Goal: Task Accomplishment & Management: Use online tool/utility

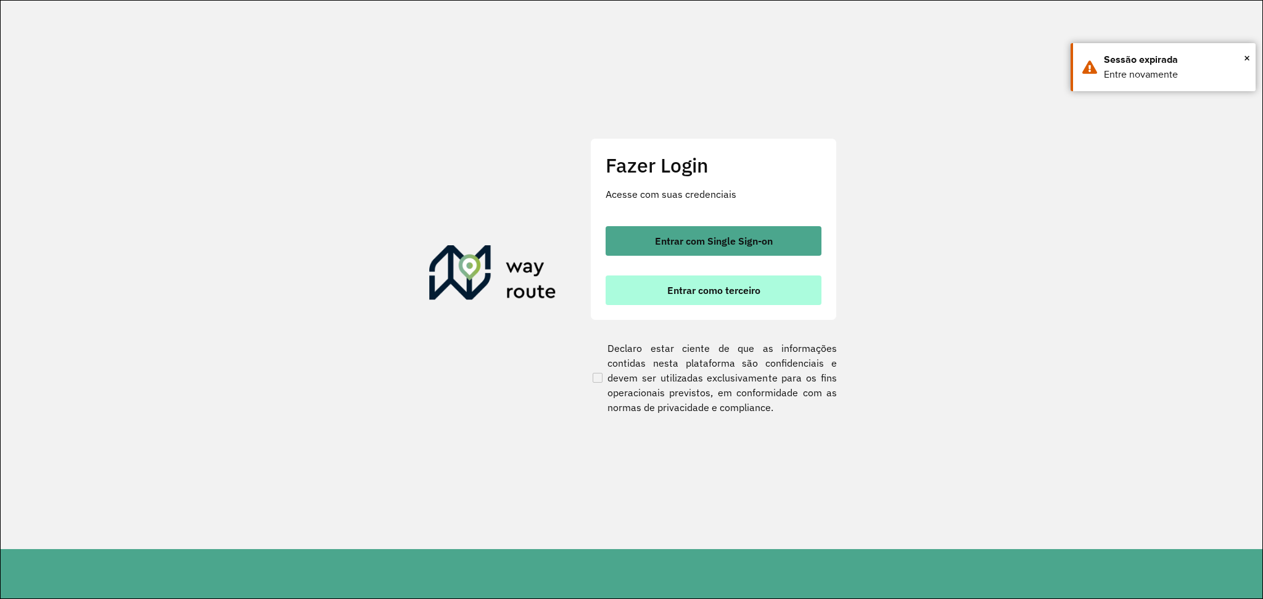
click at [748, 285] on span "Entrar como terceiro" at bounding box center [713, 290] width 93 height 10
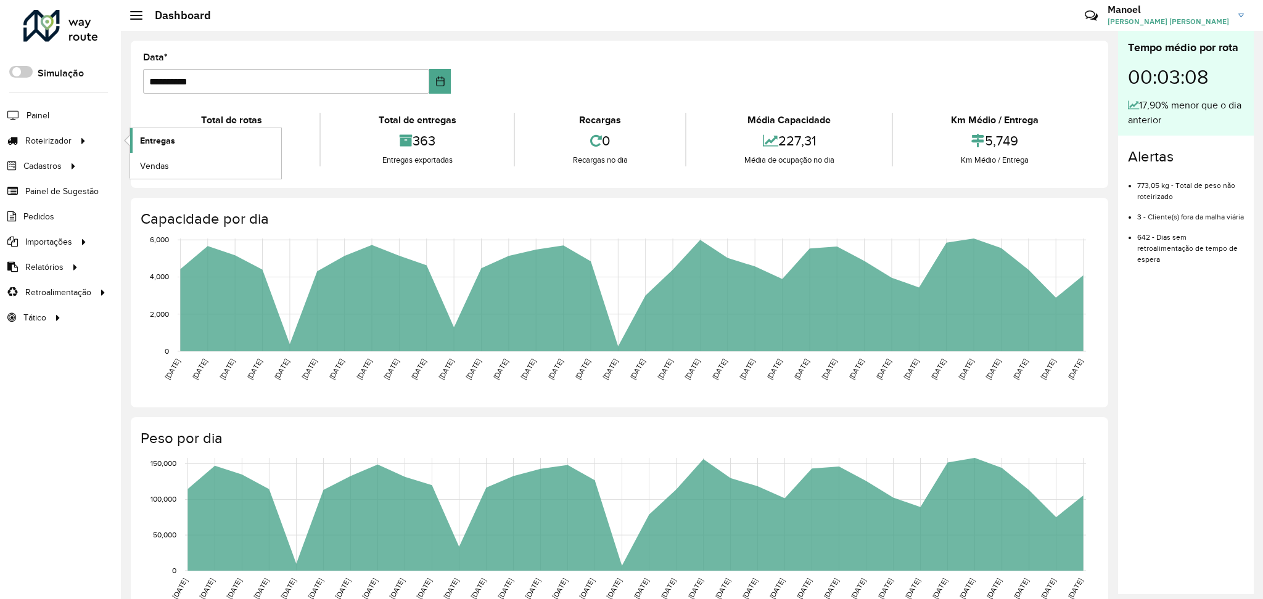
click at [158, 137] on span "Entregas" at bounding box center [157, 140] width 35 height 13
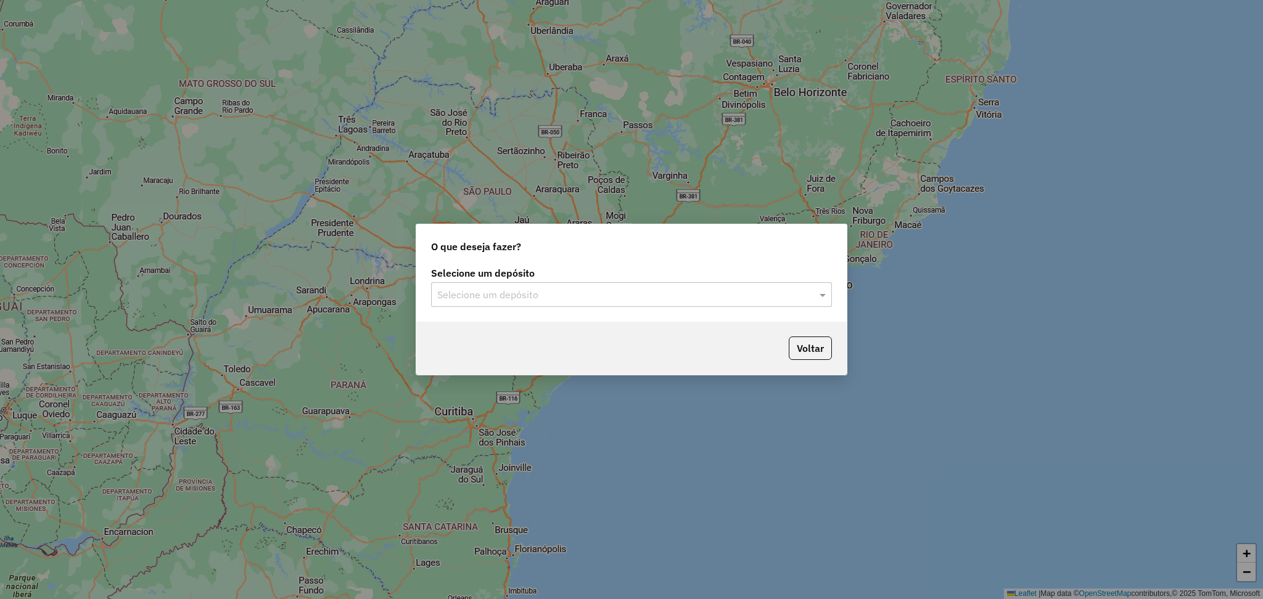
click at [577, 301] on input "text" at bounding box center [619, 295] width 364 height 15
click at [499, 330] on div "DISFROTA" at bounding box center [632, 330] width 400 height 21
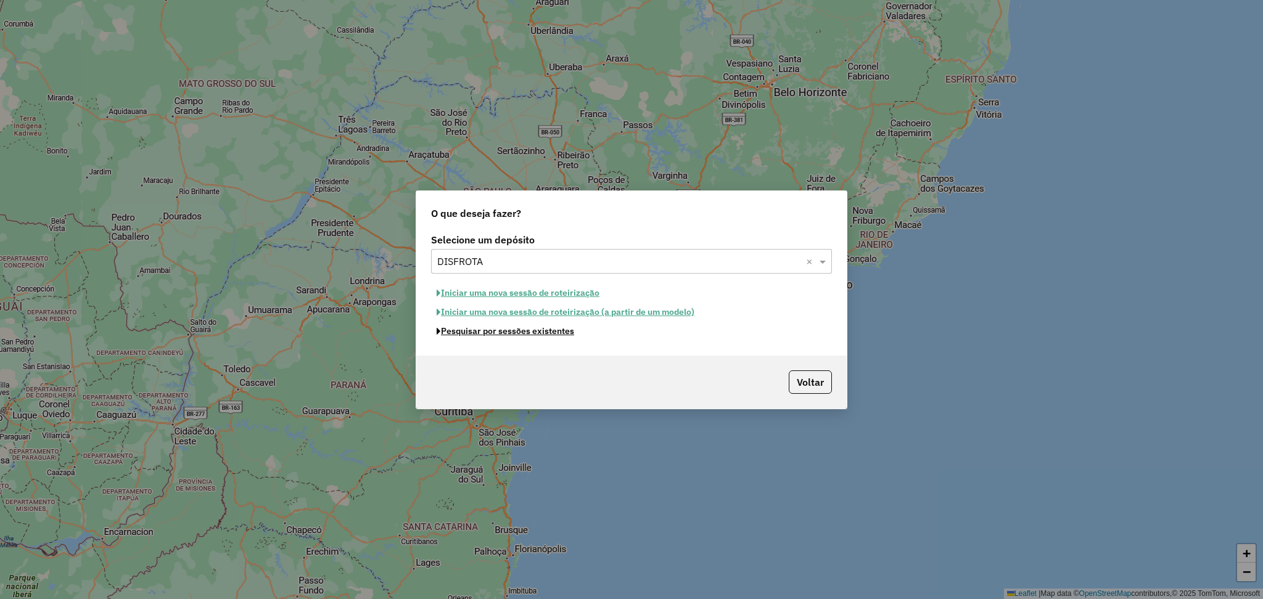
click at [533, 334] on button "Pesquisar por sessões existentes" at bounding box center [505, 331] width 149 height 19
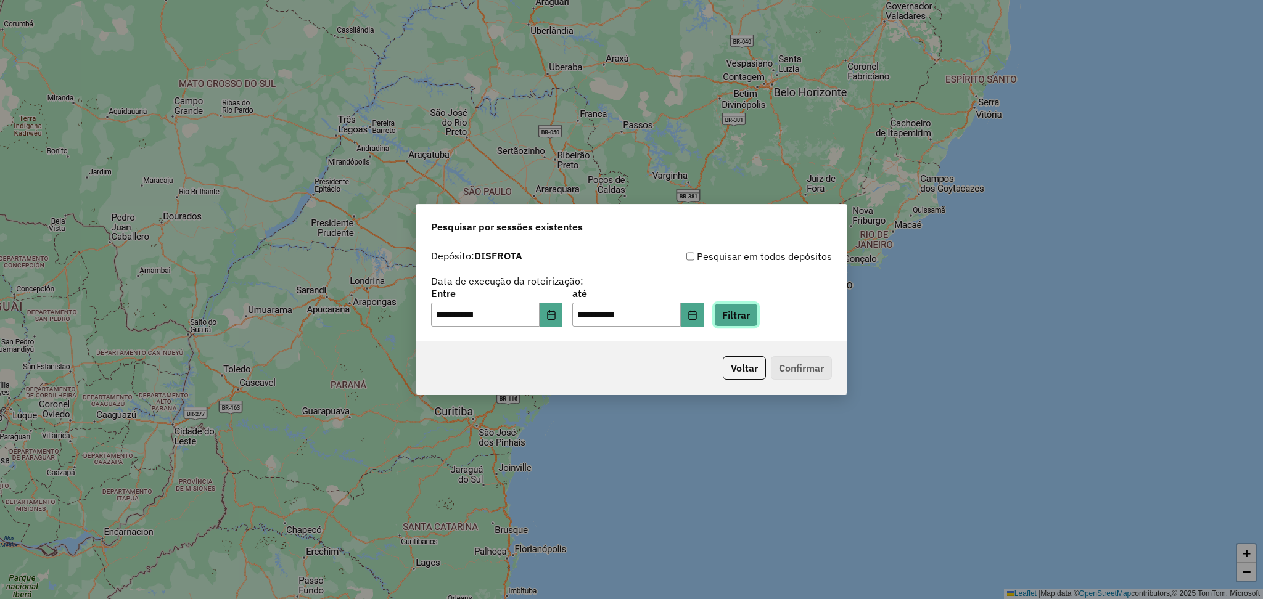
click at [758, 311] on button "Filtrar" at bounding box center [736, 314] width 44 height 23
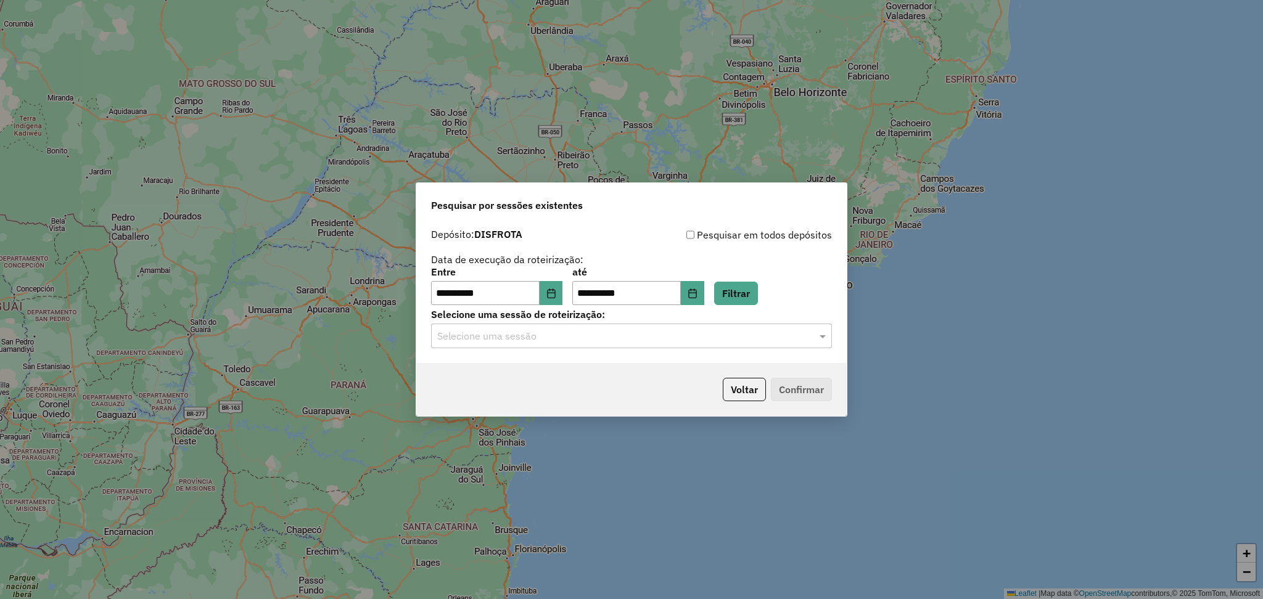
click at [559, 340] on input "text" at bounding box center [619, 336] width 364 height 15
click at [559, 374] on div "977521 - 11/08/2025 12:48" at bounding box center [632, 372] width 400 height 21
click at [801, 388] on button "Confirmar" at bounding box center [801, 389] width 61 height 23
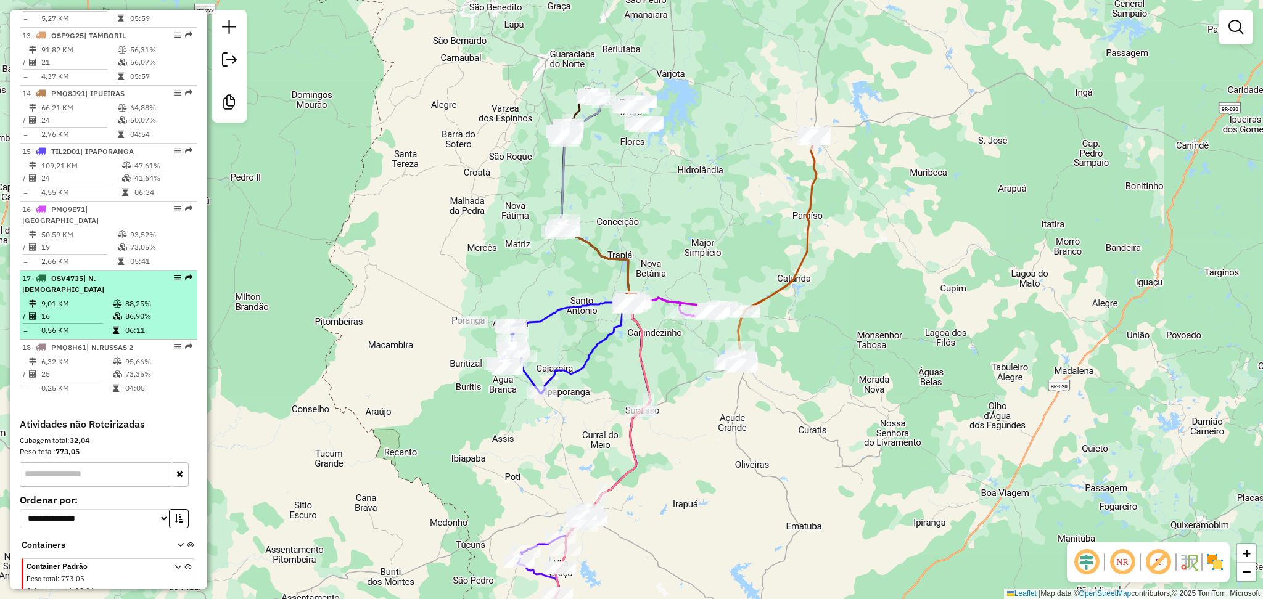
scroll to position [1160, 0]
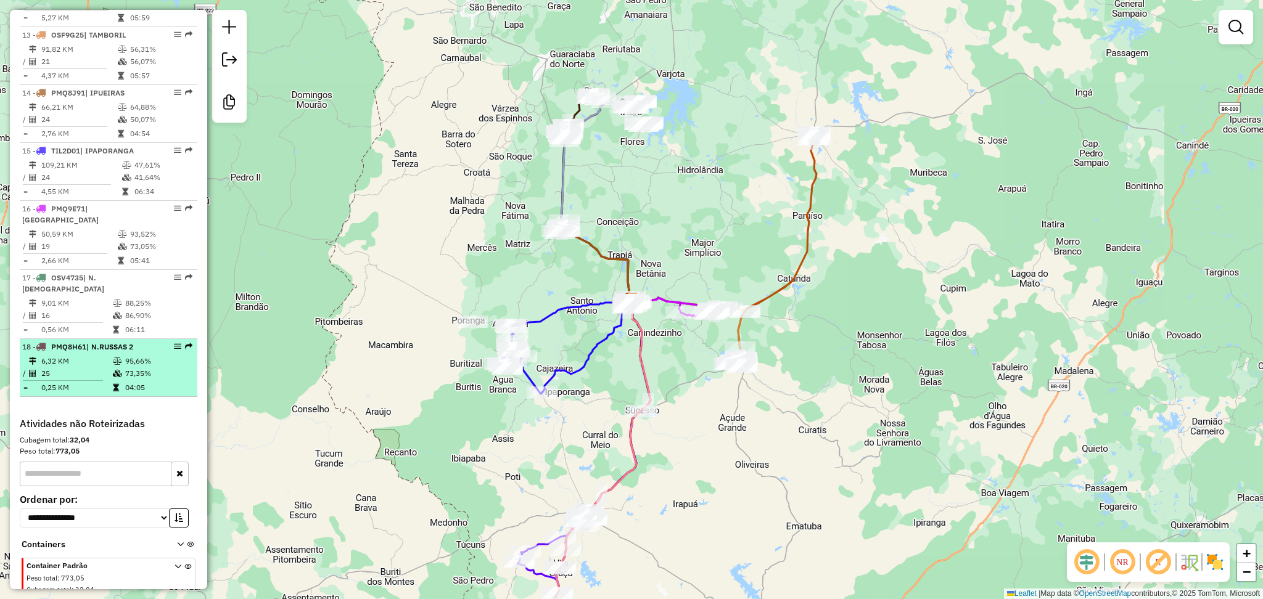
click at [72, 342] on span "PMQ8H61" at bounding box center [68, 346] width 35 height 9
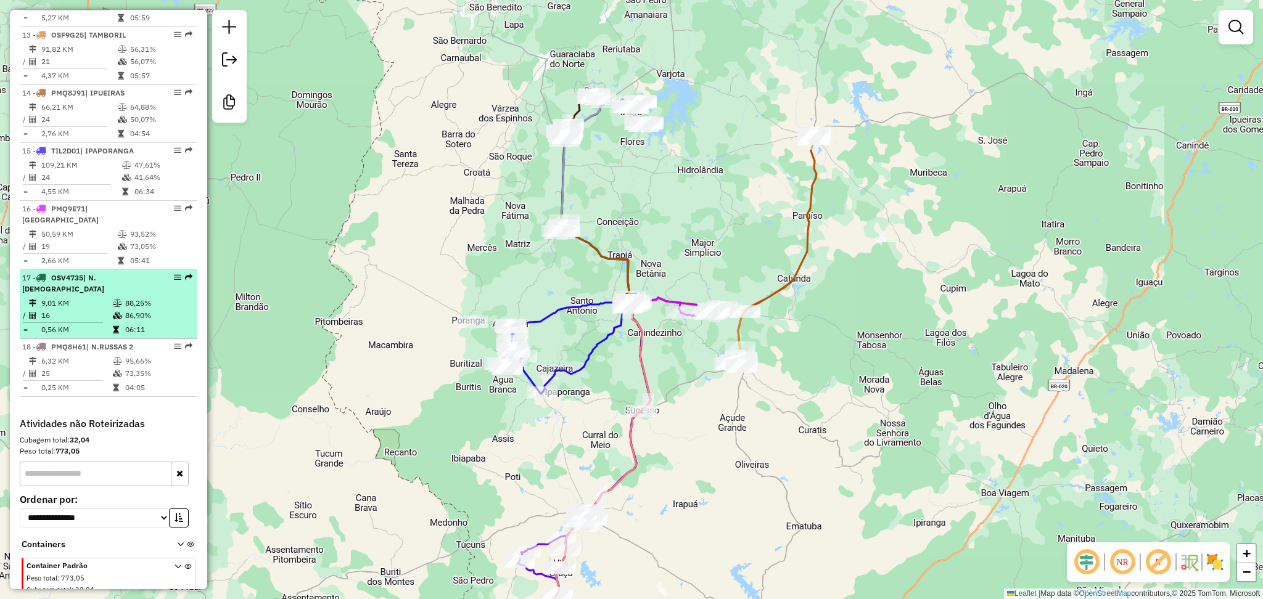
select select "**********"
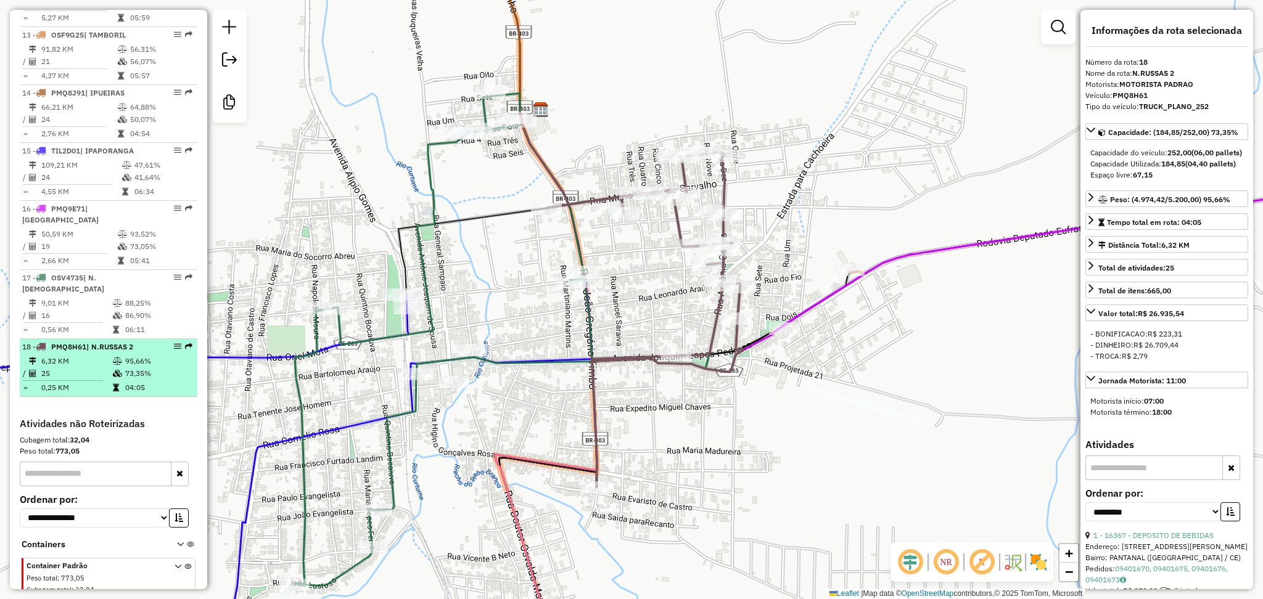
click at [79, 355] on td "6,32 KM" at bounding box center [77, 361] width 72 height 12
click at [77, 355] on td "6,32 KM" at bounding box center [77, 361] width 72 height 12
click at [90, 355] on td "6,32 KM" at bounding box center [77, 361] width 72 height 12
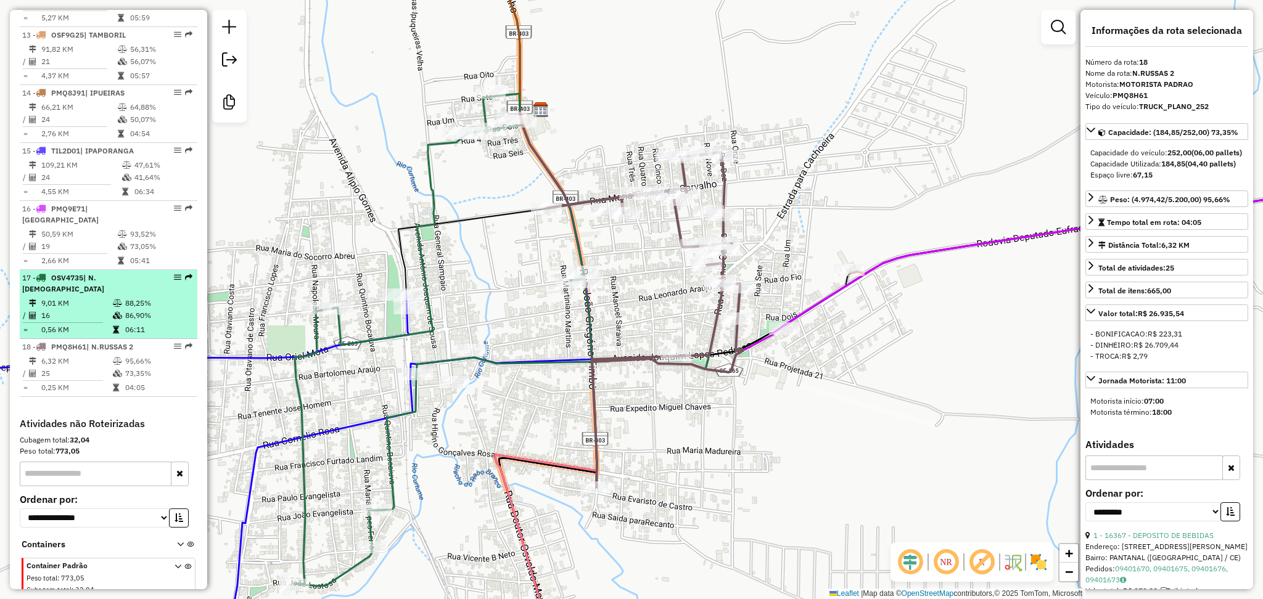
click at [83, 297] on td "9,01 KM" at bounding box center [77, 303] width 72 height 12
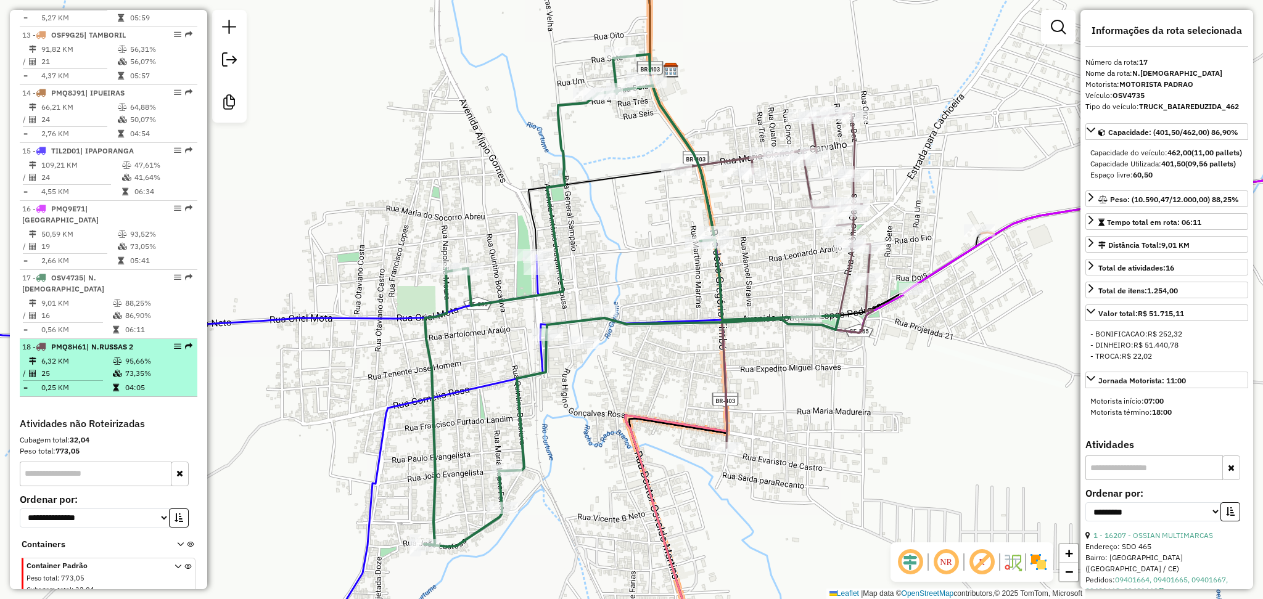
click at [92, 355] on td "6,32 KM" at bounding box center [77, 361] width 72 height 12
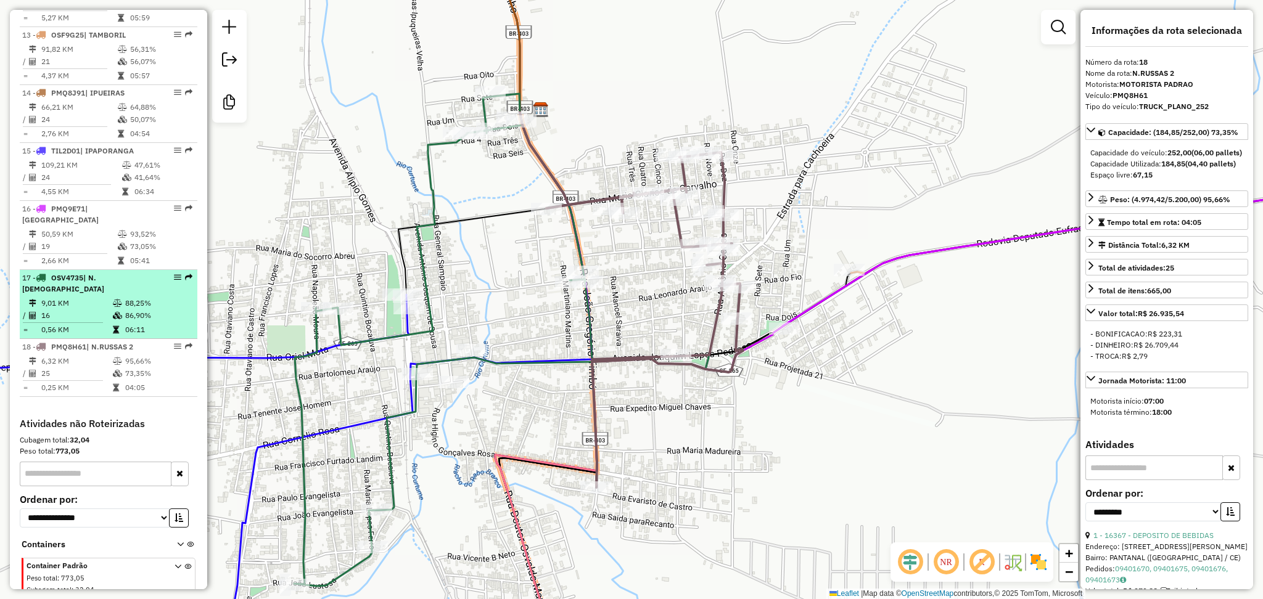
click at [60, 273] on span "OSV4735" at bounding box center [67, 277] width 32 height 9
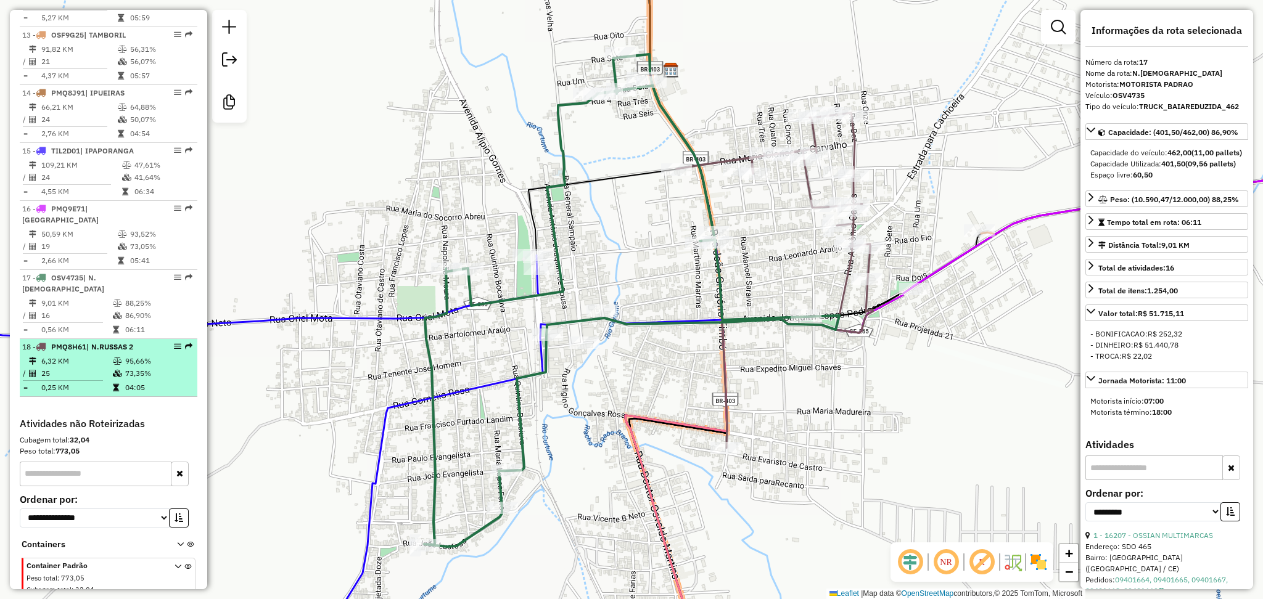
click at [88, 355] on td "6,32 KM" at bounding box center [77, 361] width 72 height 12
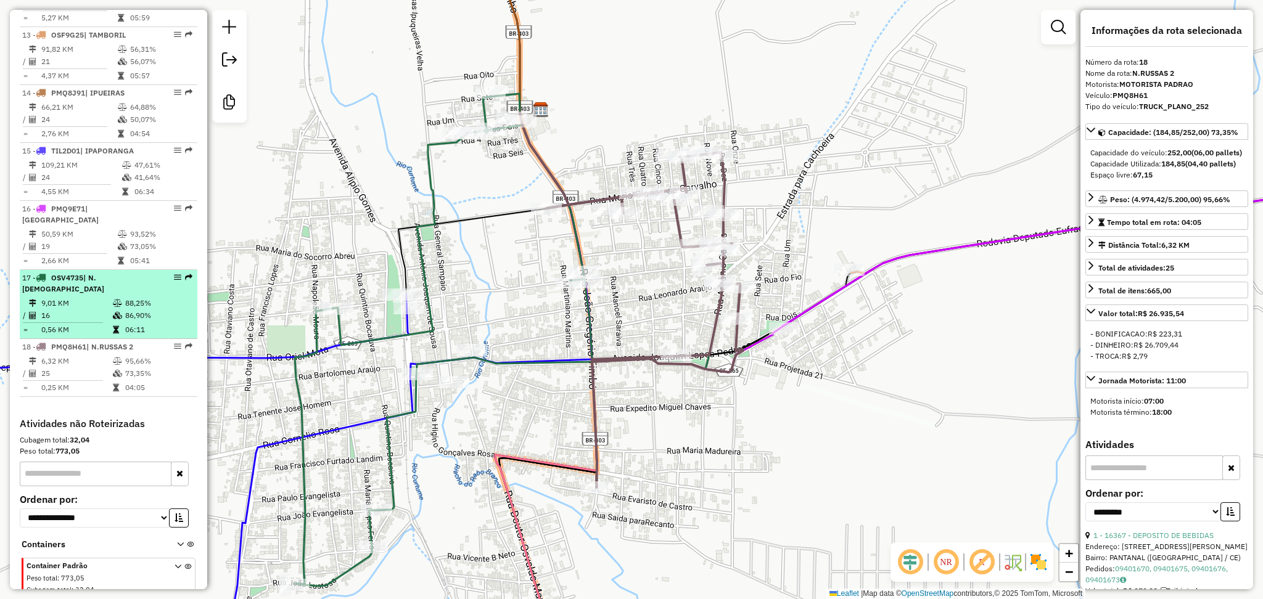
click at [93, 322] on hr at bounding box center [63, 322] width 80 height 1
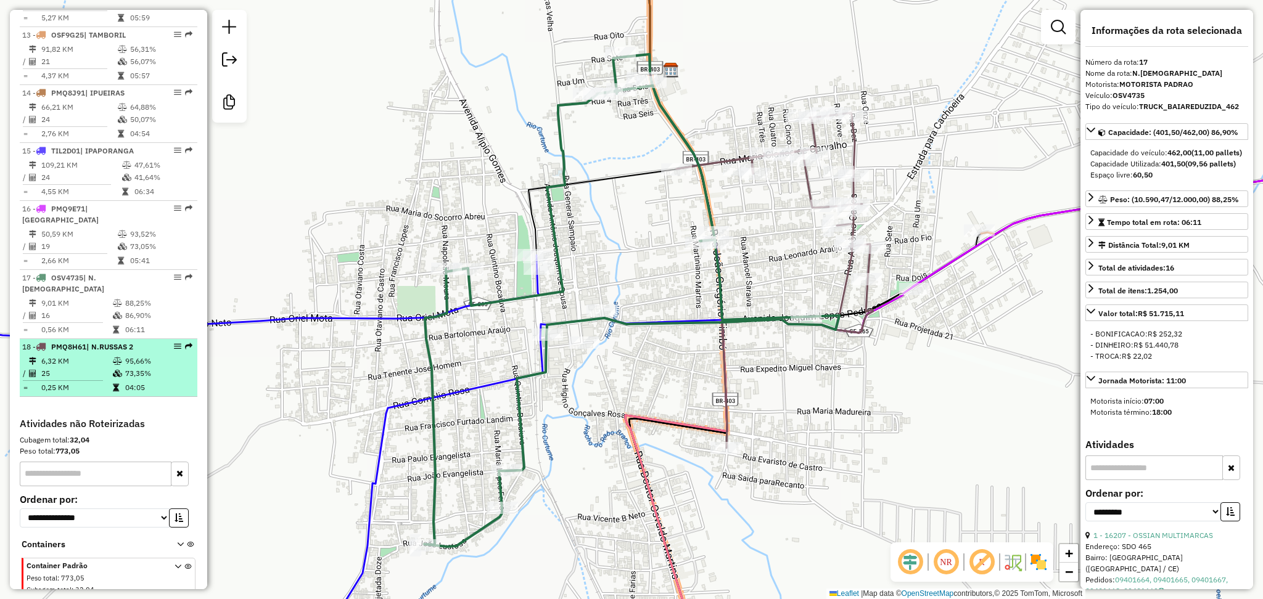
click at [93, 339] on li "18 - PMQ8H61 | N.[DEMOGRAPHIC_DATA] 2 6,32 KM 95,66% / 25 73,35% = 0,25 KM 04:05" at bounding box center [109, 368] width 178 height 58
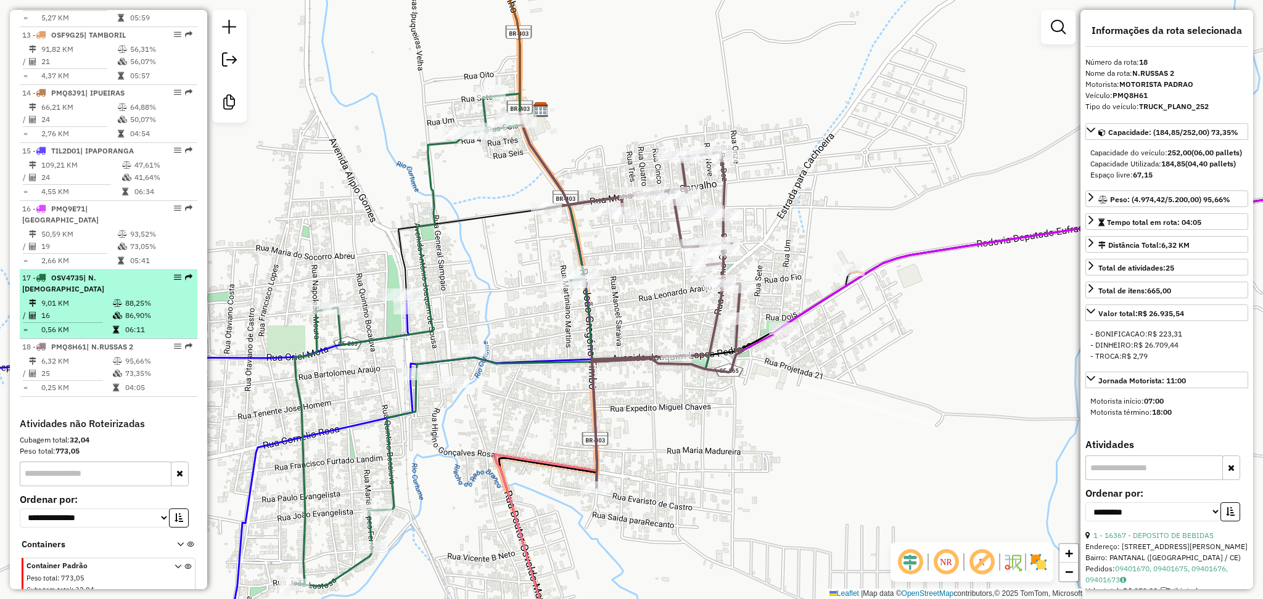
click at [95, 309] on td "16" at bounding box center [77, 315] width 72 height 12
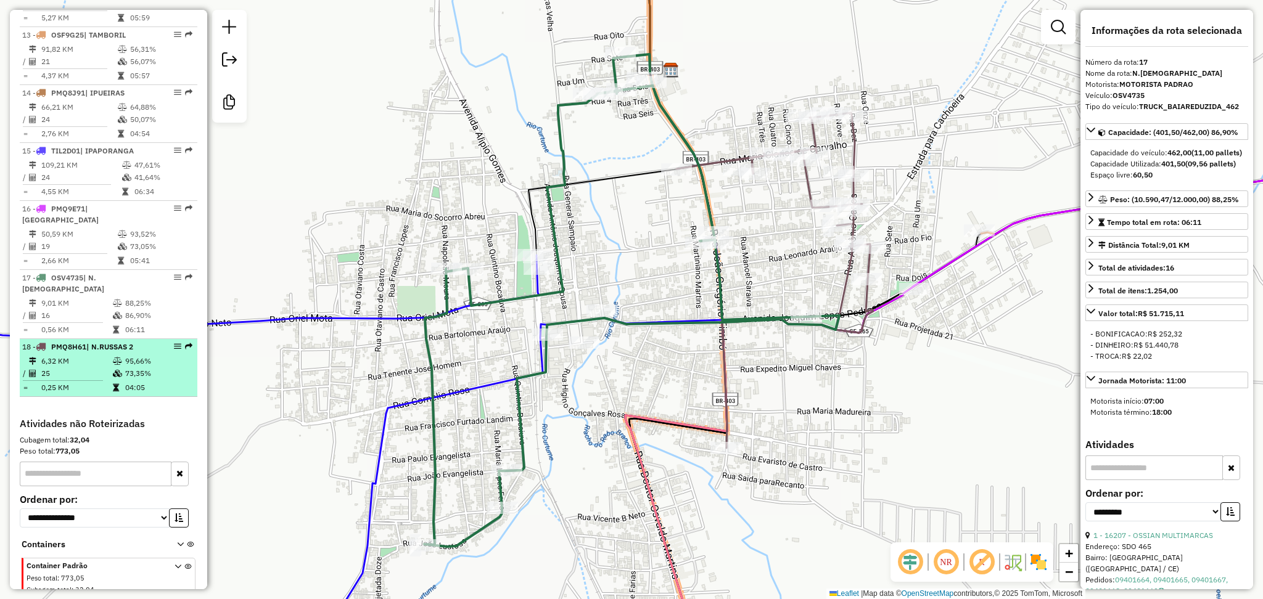
click at [99, 342] on span "| N.RUSSAS 2" at bounding box center [109, 346] width 47 height 9
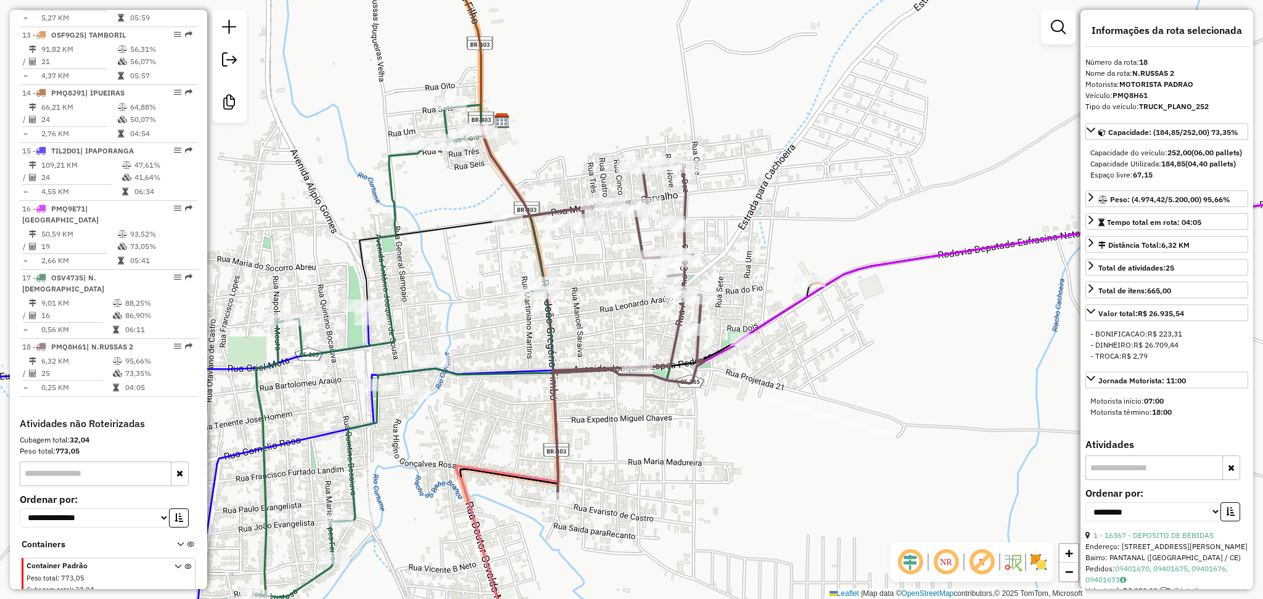
drag, startPoint x: 780, startPoint y: 245, endPoint x: 741, endPoint y: 256, distance: 40.4
click at [741, 256] on div "Janela de atendimento Grade de atendimento Capacidade Transportadoras Veículos …" at bounding box center [631, 299] width 1263 height 599
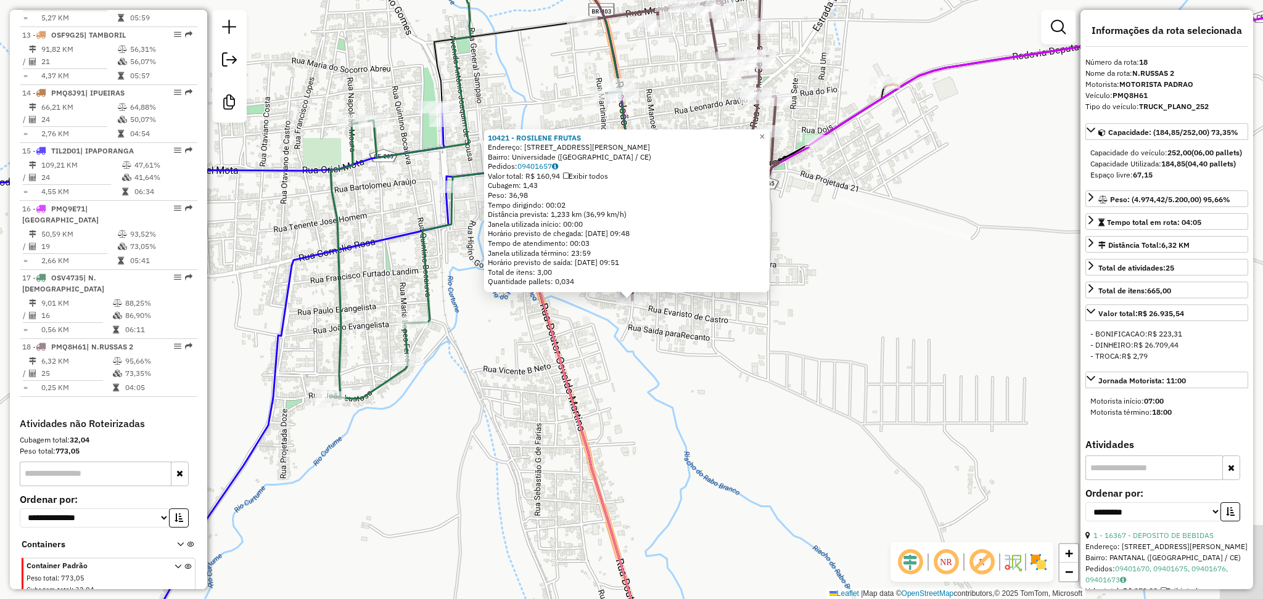
click at [732, 396] on div "10421 - ROSILENE FRUTAS Endereço: [STREET_ADDRESS][PERSON_NAME] Bairro: Univers…" at bounding box center [631, 299] width 1263 height 599
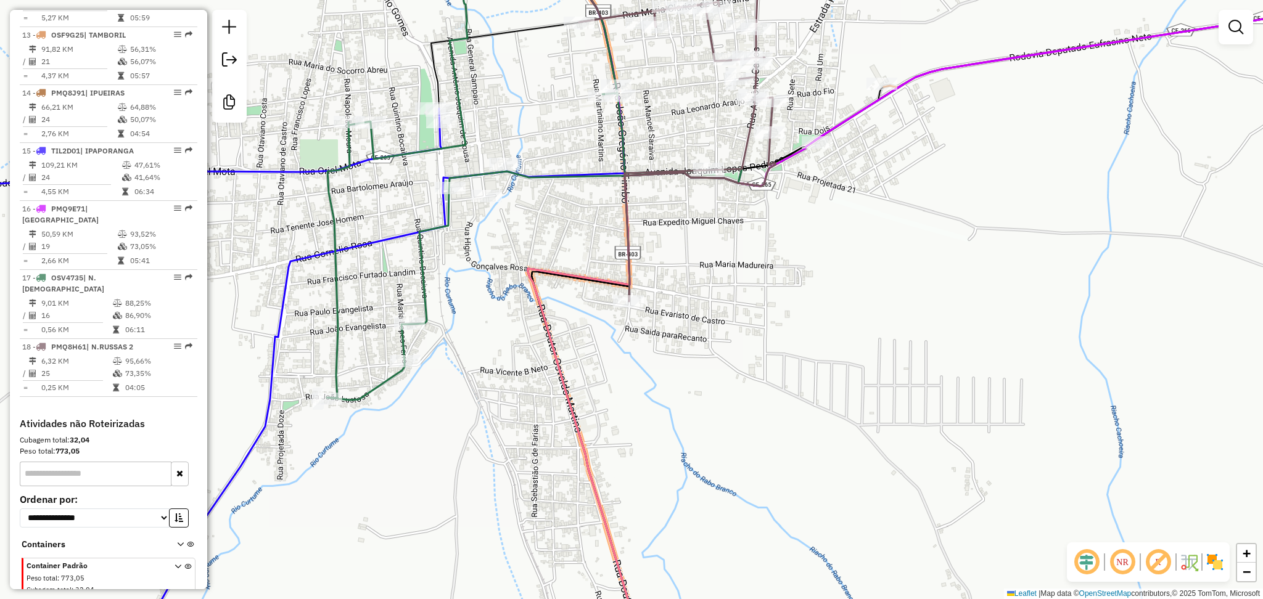
drag, startPoint x: 699, startPoint y: 121, endPoint x: 640, endPoint y: 274, distance: 164.3
click at [640, 274] on div "Janela de atendimento Grade de atendimento Capacidade Transportadoras Veículos …" at bounding box center [631, 299] width 1263 height 599
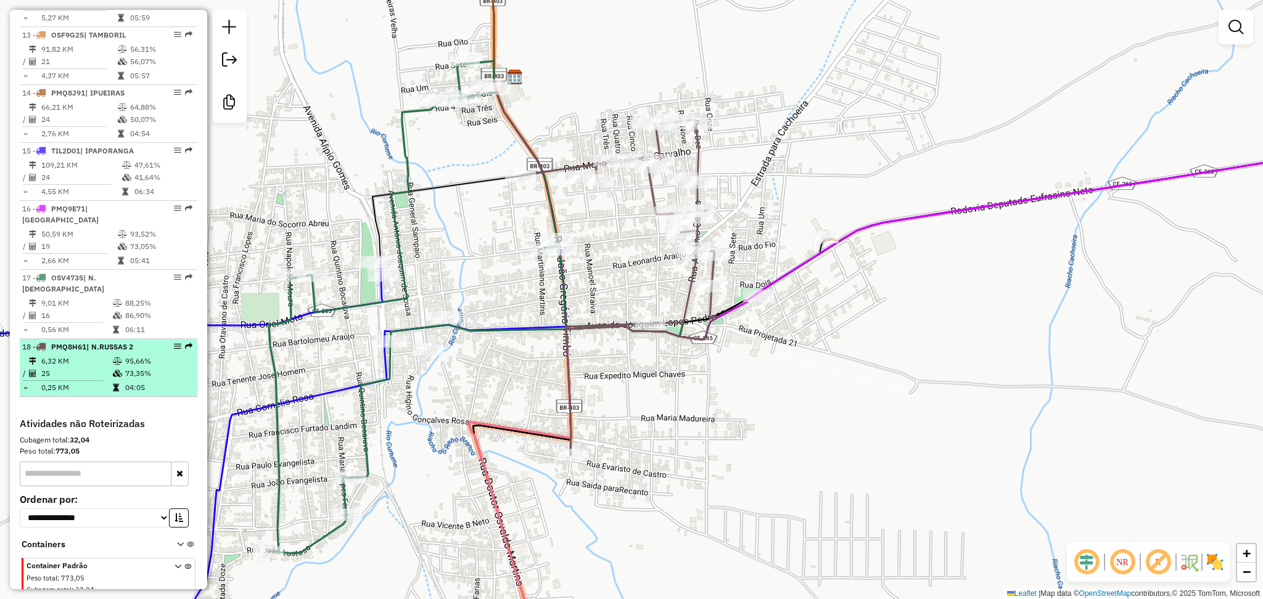
drag, startPoint x: 133, startPoint y: 343, endPoint x: 168, endPoint y: 357, distance: 37.9
click at [132, 355] on table "6,32 KM 95,66% / 25 73,35% = 0,25 KM 04:05" at bounding box center [108, 374] width 173 height 39
select select "**********"
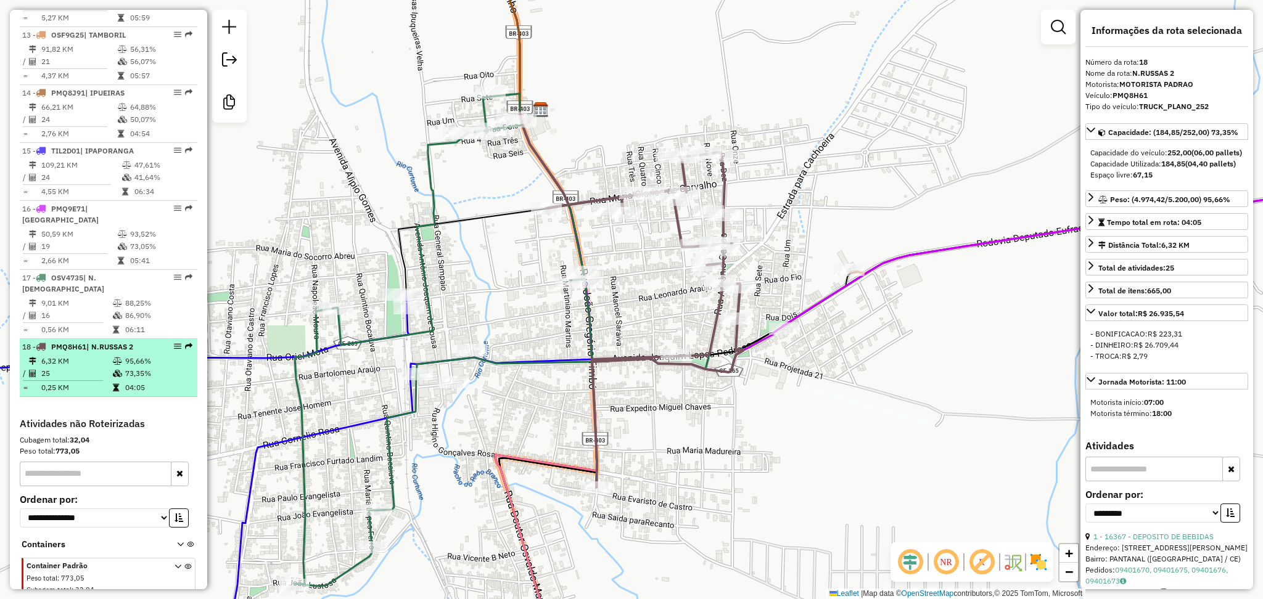
click at [112, 355] on td at bounding box center [118, 361] width 12 height 12
click at [72, 367] on td "25" at bounding box center [77, 373] width 72 height 12
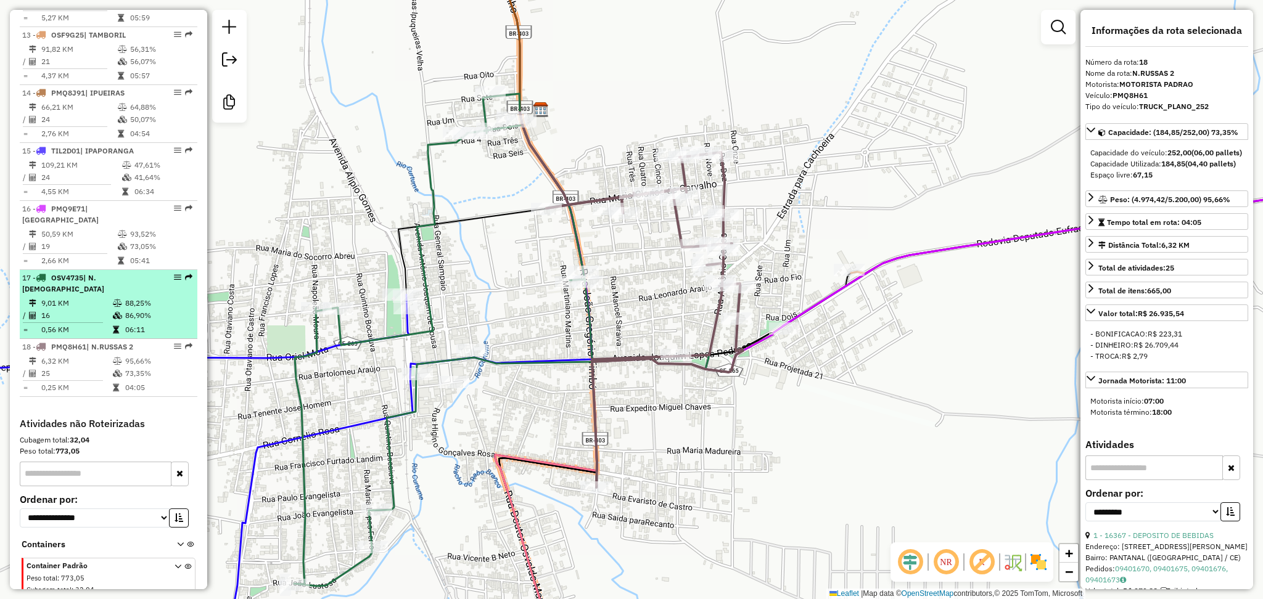
click at [89, 297] on td "9,01 KM" at bounding box center [77, 303] width 72 height 12
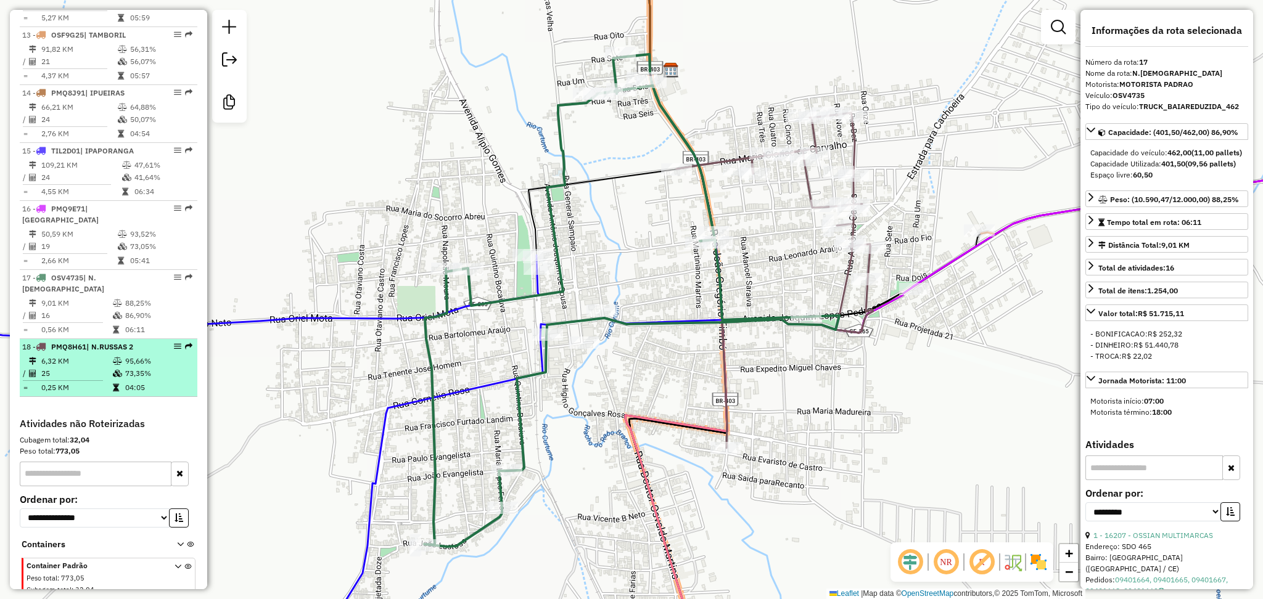
click at [92, 367] on td "25" at bounding box center [77, 373] width 72 height 12
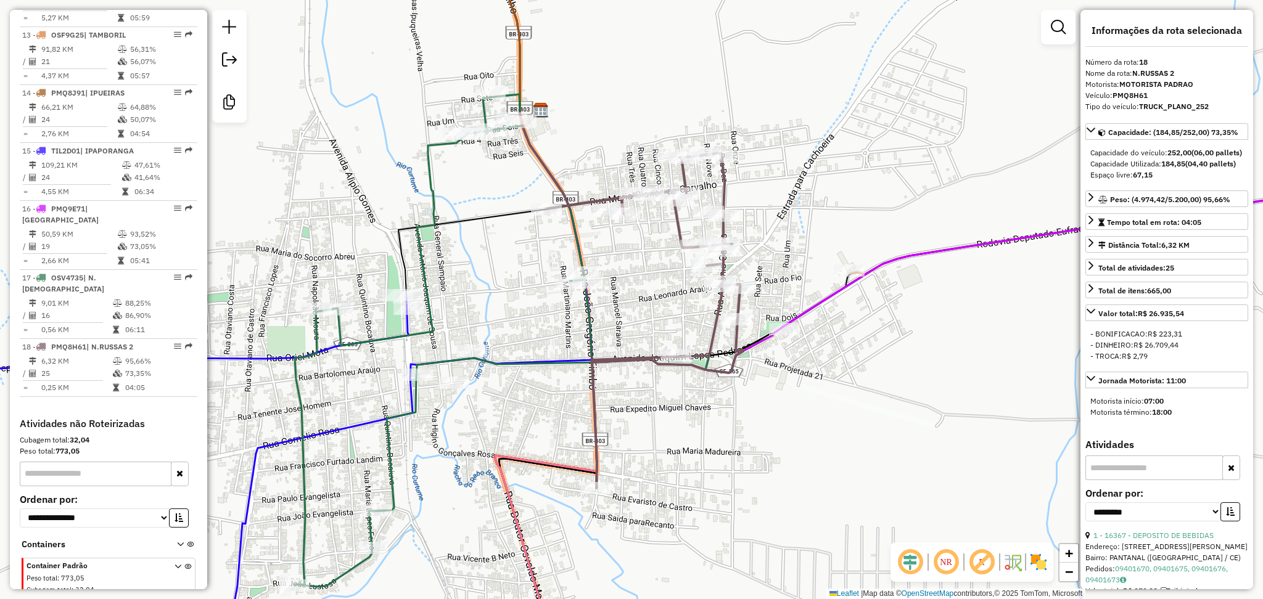
drag, startPoint x: 786, startPoint y: 174, endPoint x: 766, endPoint y: 216, distance: 46.6
click at [766, 216] on div "Janela de atendimento Grade de atendimento Capacidade Transportadoras Veículos …" at bounding box center [631, 299] width 1263 height 599
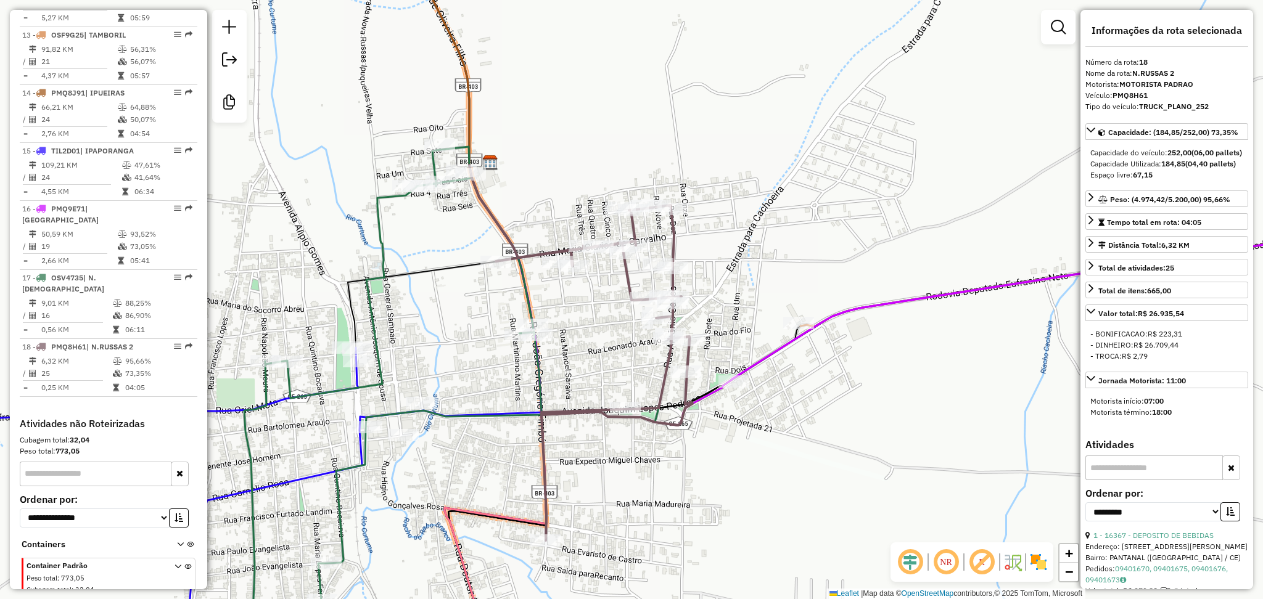
drag, startPoint x: 747, startPoint y: 228, endPoint x: 718, endPoint y: 231, distance: 29.8
click at [718, 231] on div "Janela de atendimento Grade de atendimento Capacidade Transportadoras Veículos …" at bounding box center [631, 299] width 1263 height 599
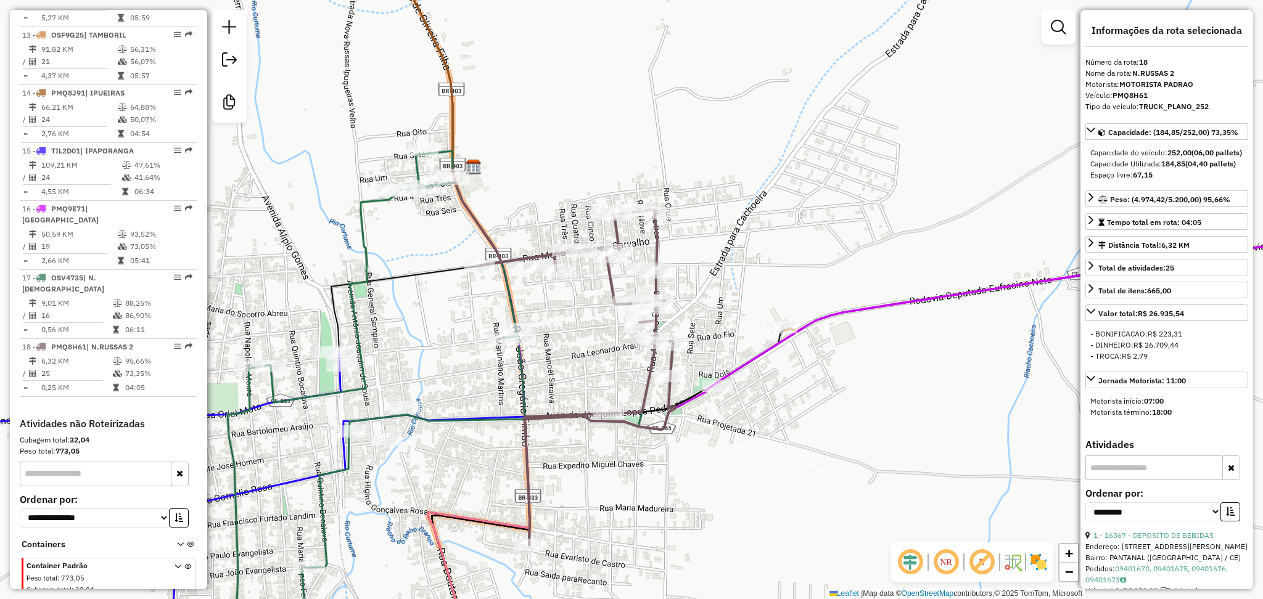
drag, startPoint x: 691, startPoint y: 220, endPoint x: 682, endPoint y: 222, distance: 8.8
click at [683, 222] on div "Janela de atendimento Grade de atendimento Capacidade Transportadoras Veículos …" at bounding box center [631, 299] width 1263 height 599
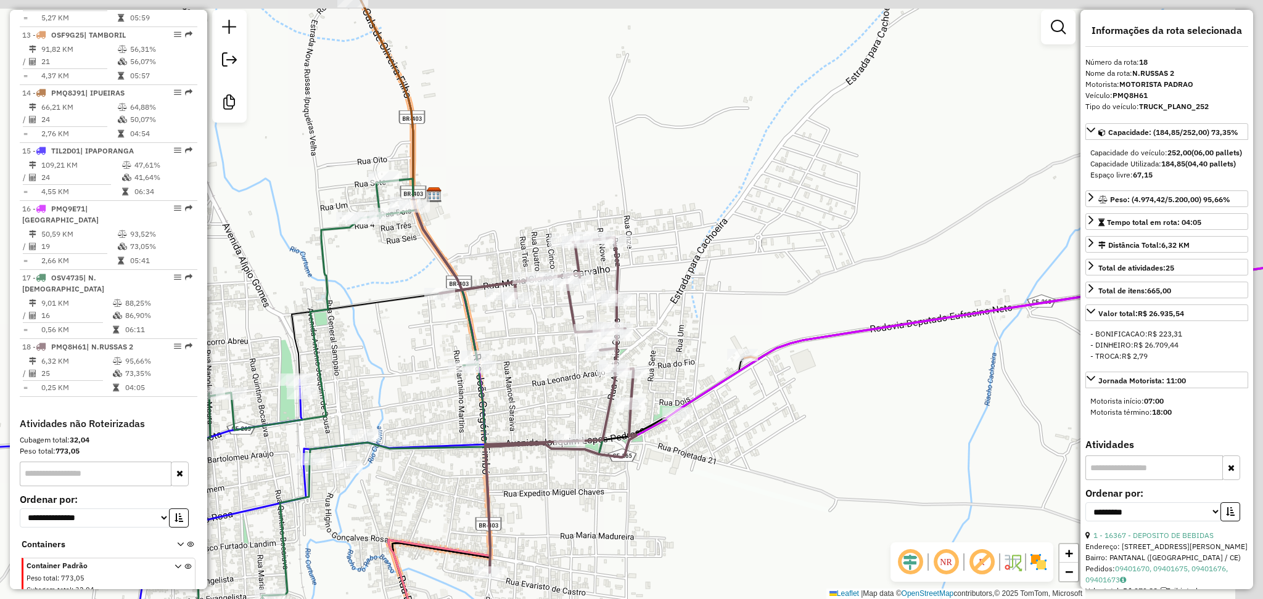
drag, startPoint x: 520, startPoint y: 208, endPoint x: 512, endPoint y: 211, distance: 8.6
click at [512, 211] on div "Janela de atendimento Grade de atendimento Capacidade Transportadoras Veículos …" at bounding box center [631, 299] width 1263 height 599
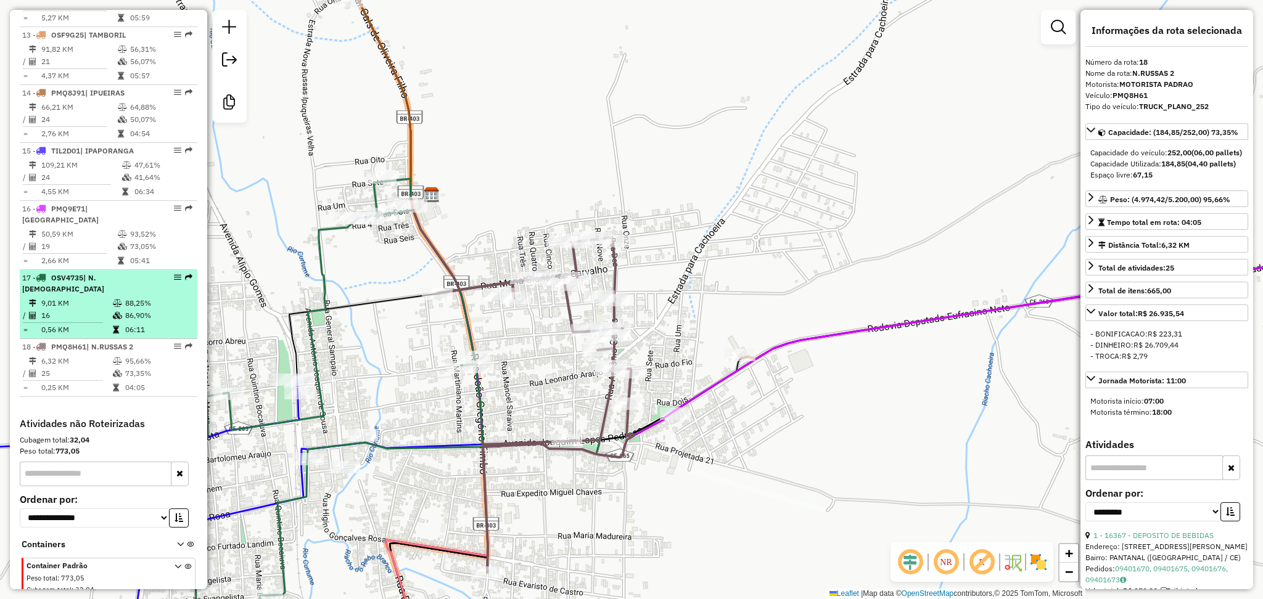
click at [107, 322] on td at bounding box center [67, 323] width 90 height 2
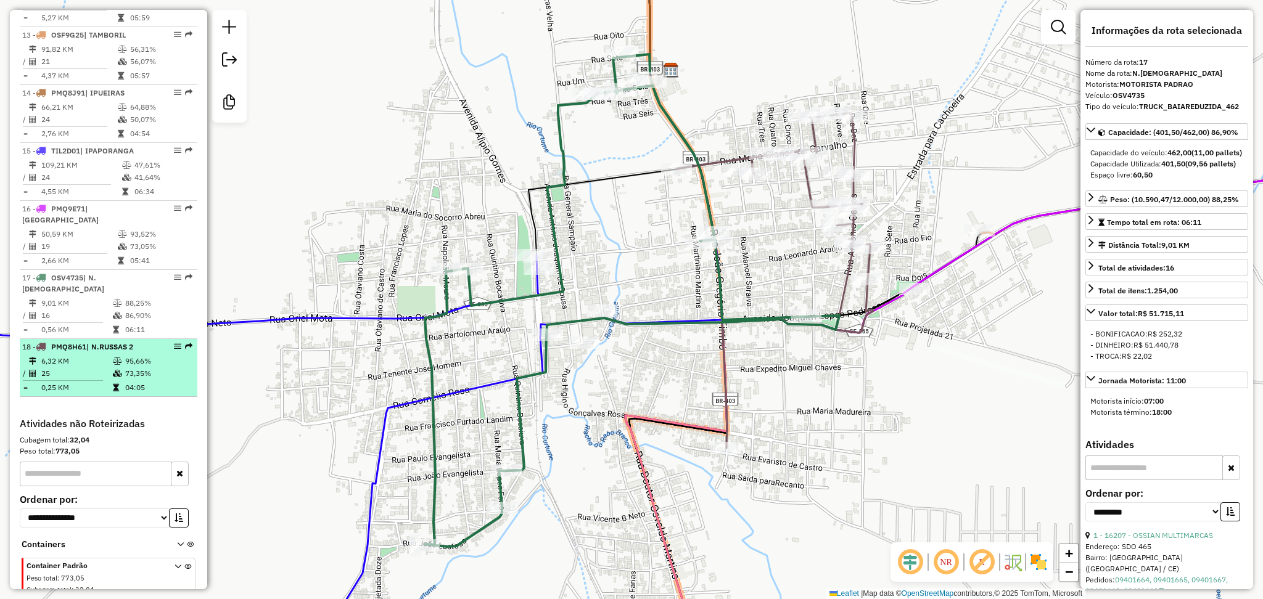
click at [96, 355] on td "6,32 KM" at bounding box center [77, 361] width 72 height 12
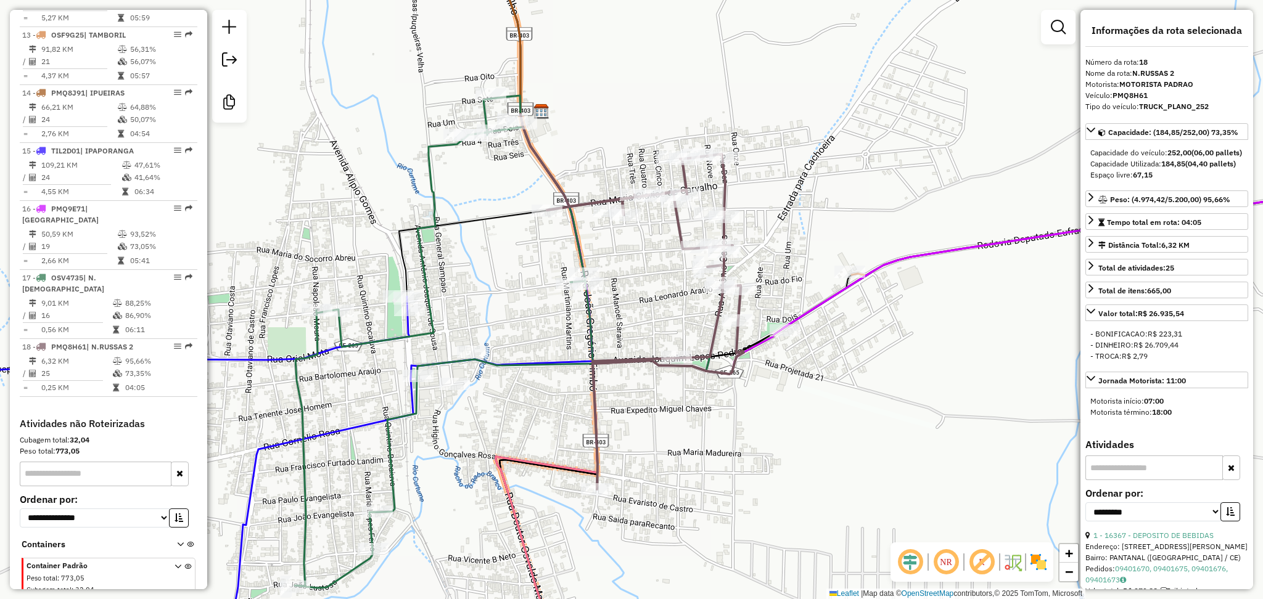
drag, startPoint x: 644, startPoint y: 258, endPoint x: 624, endPoint y: 295, distance: 42.5
click at [624, 295] on div "Janela de atendimento Grade de atendimento Capacidade Transportadoras Veículos …" at bounding box center [631, 299] width 1263 height 599
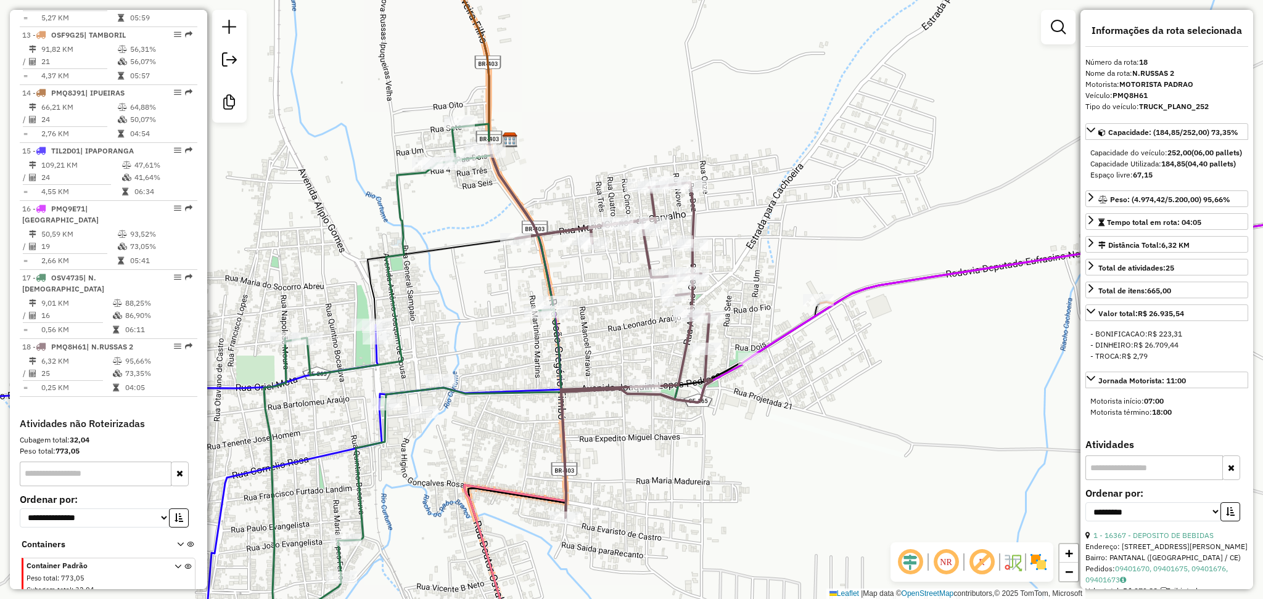
drag, startPoint x: 639, startPoint y: 295, endPoint x: 628, endPoint y: 288, distance: 13.3
click at [628, 288] on div "Janela de atendimento Grade de atendimento Capacidade Transportadoras Veículos …" at bounding box center [631, 299] width 1263 height 599
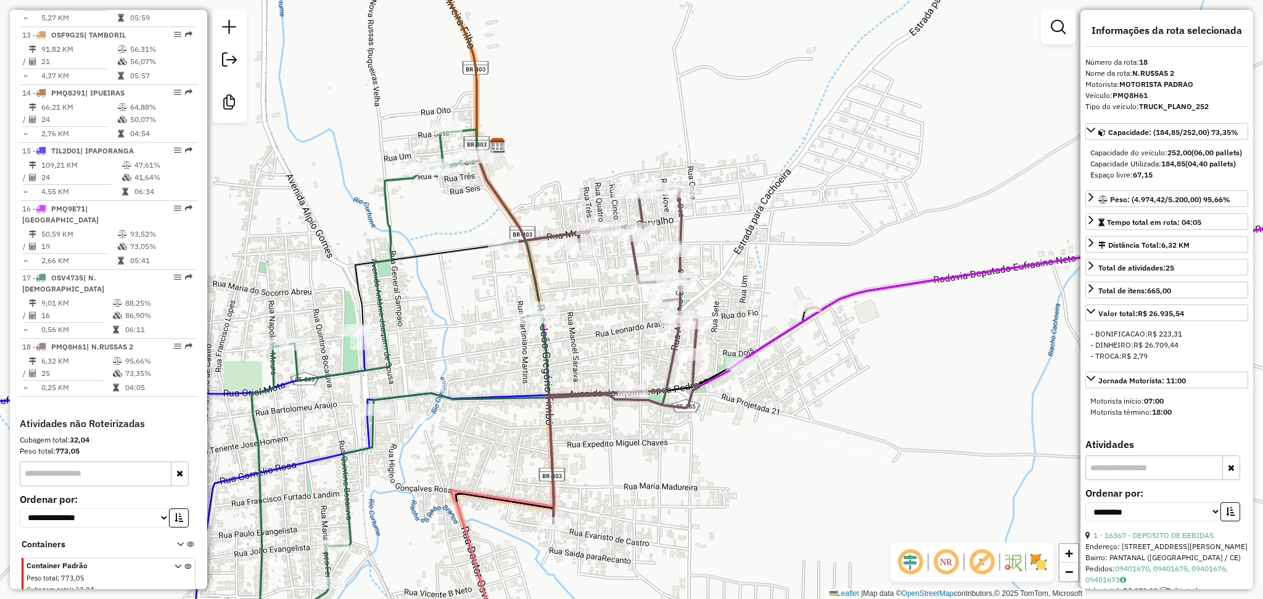
drag, startPoint x: 575, startPoint y: 144, endPoint x: 553, endPoint y: 158, distance: 26.2
click at [557, 154] on div "Janela de atendimento Grade de atendimento Capacidade Transportadoras Veículos …" at bounding box center [631, 299] width 1263 height 599
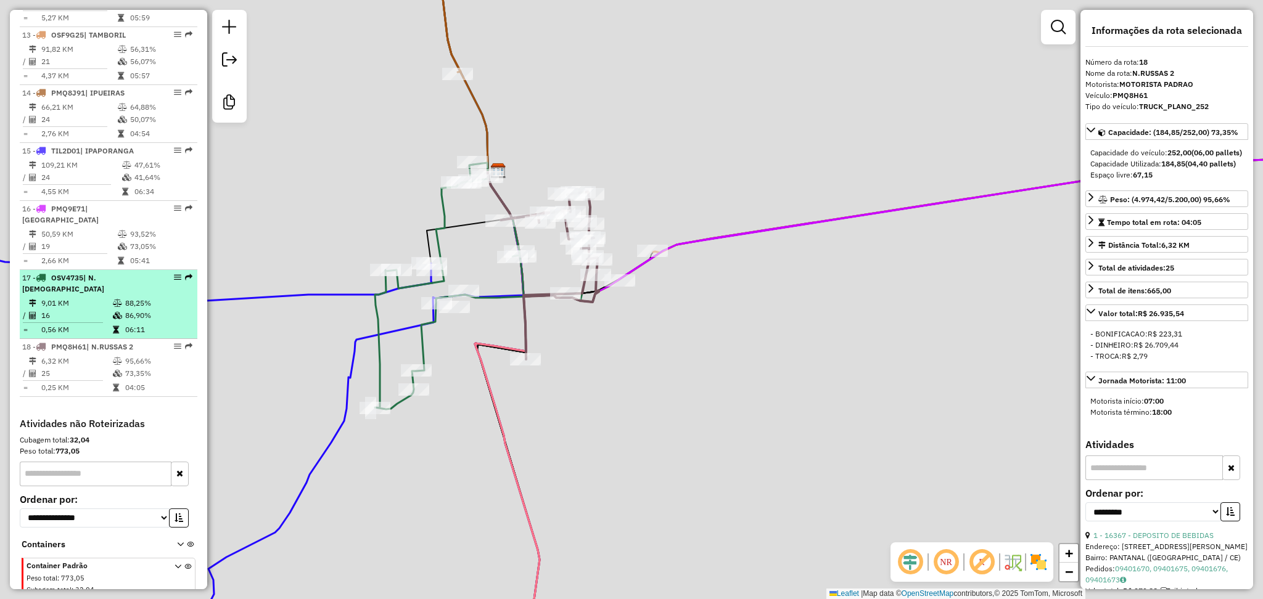
click at [84, 309] on td "16" at bounding box center [77, 315] width 72 height 12
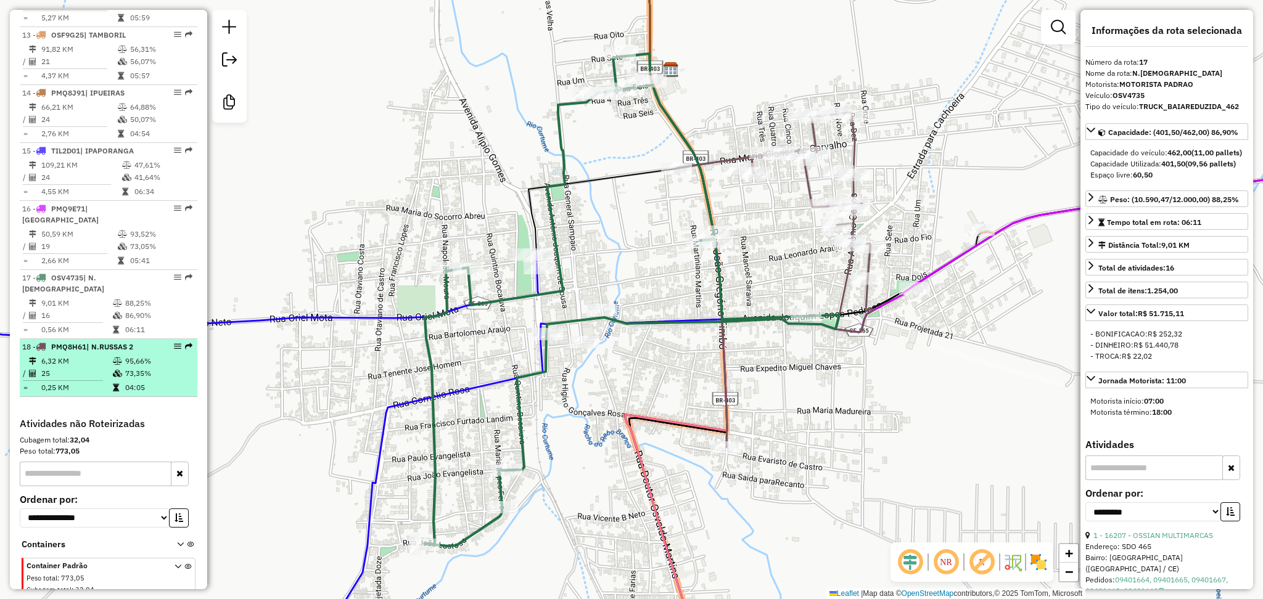
click at [86, 355] on td "6,32 KM" at bounding box center [77, 361] width 72 height 12
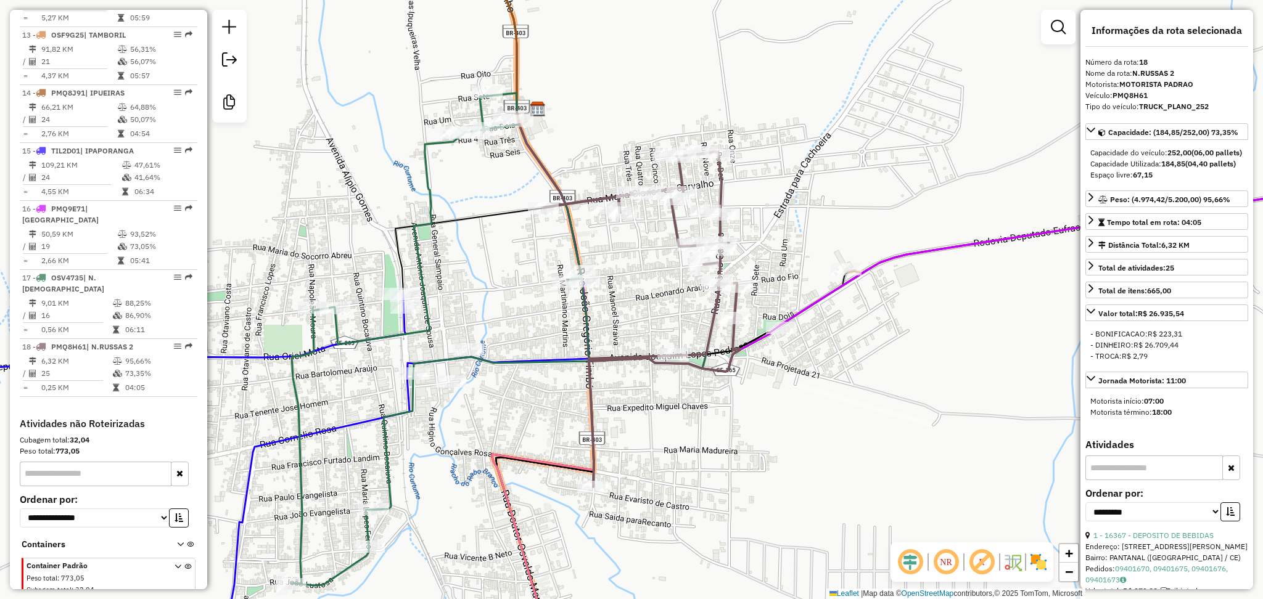
drag, startPoint x: 667, startPoint y: 310, endPoint x: 567, endPoint y: 338, distance: 103.7
click at [567, 338] on div "Janela de atendimento Grade de atendimento Capacidade Transportadoras Veículos …" at bounding box center [631, 299] width 1263 height 599
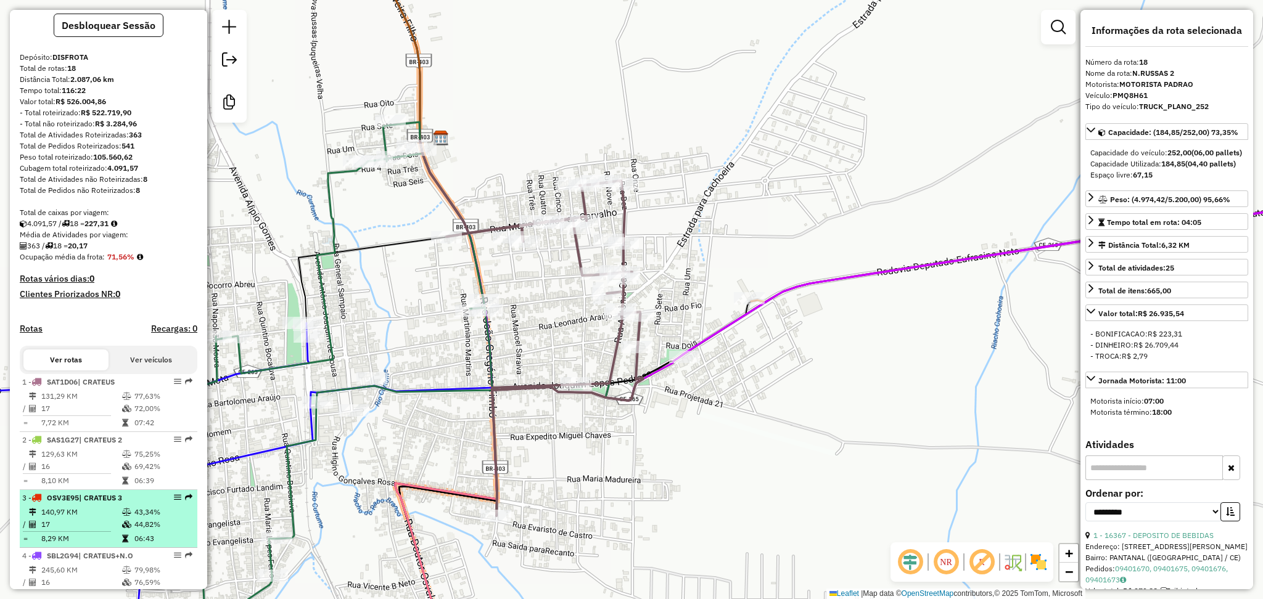
scroll to position [0, 0]
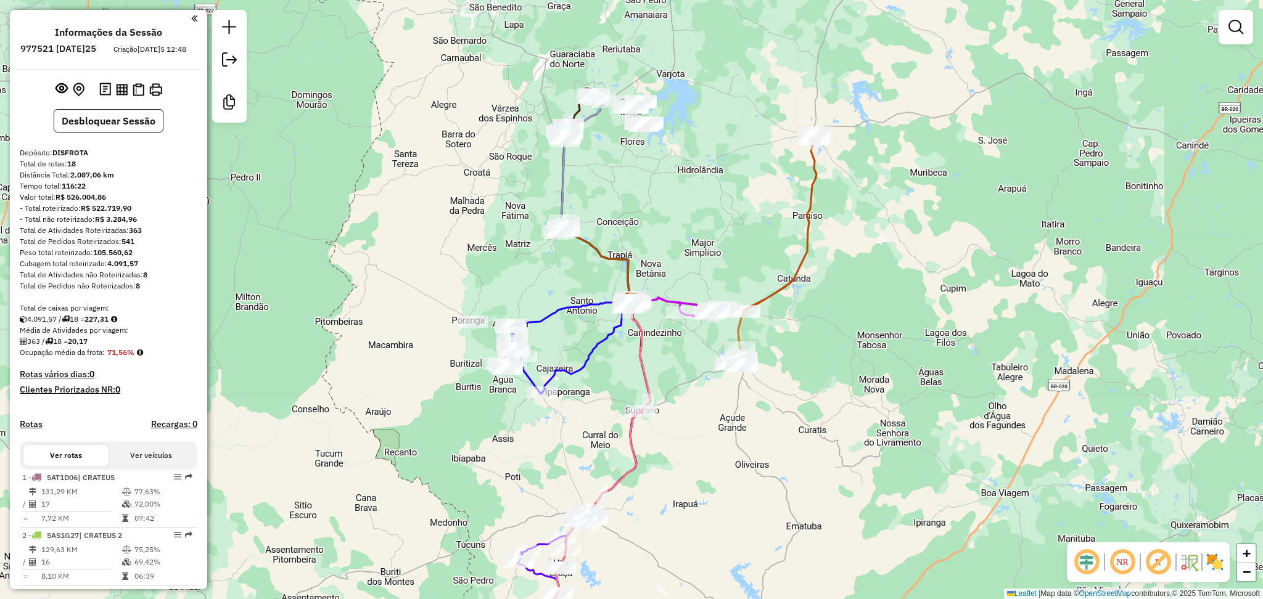
click at [1076, 565] on em at bounding box center [1087, 562] width 30 height 30
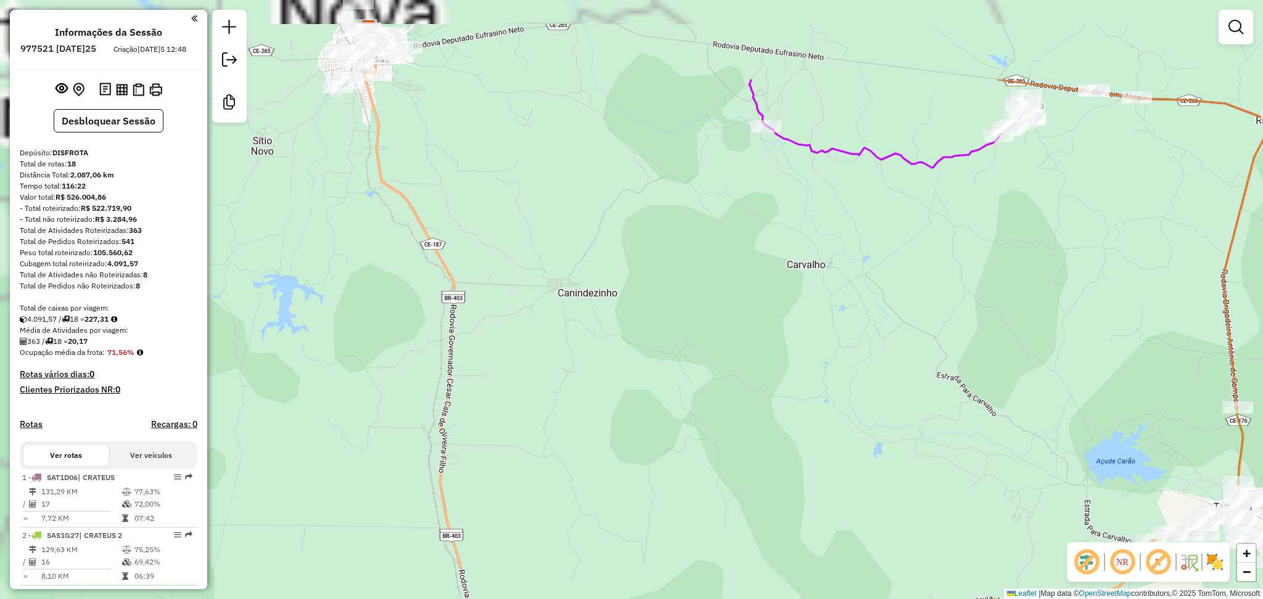
drag, startPoint x: 505, startPoint y: 207, endPoint x: 518, endPoint y: 248, distance: 44.1
click at [605, 346] on div "Janela de atendimento Grade de atendimento Capacidade Transportadoras Veículos …" at bounding box center [631, 299] width 1263 height 599
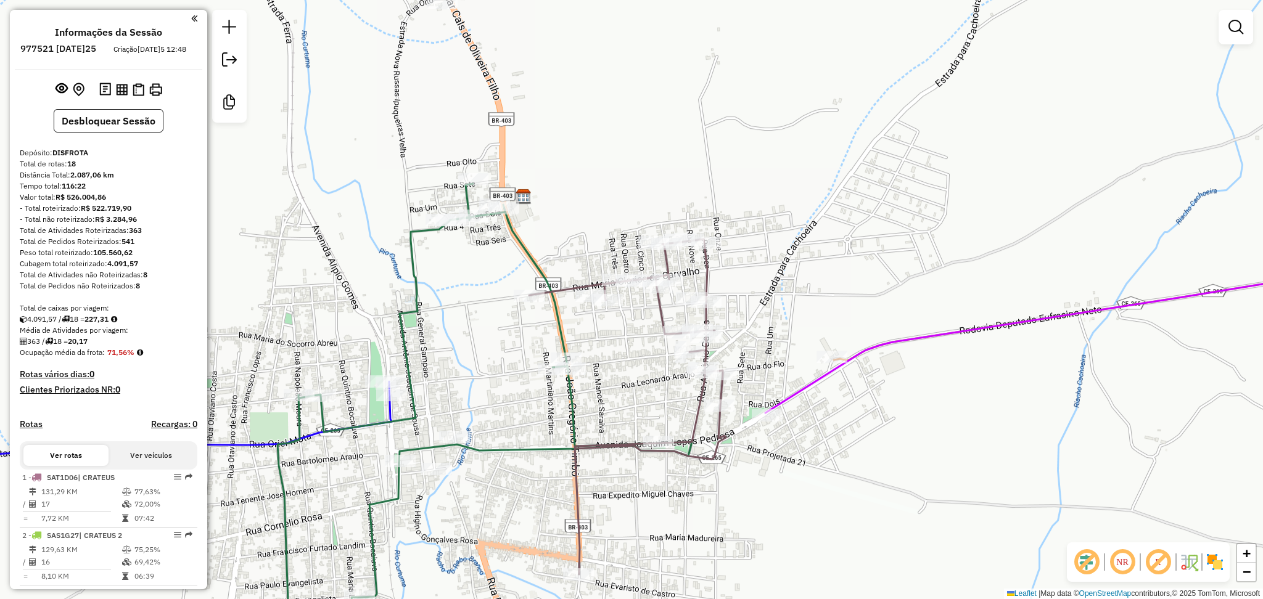
drag, startPoint x: 588, startPoint y: 233, endPoint x: 541, endPoint y: 215, distance: 49.8
click at [545, 216] on div "Janela de atendimento Grade de atendimento Capacidade Transportadoras Veículos …" at bounding box center [631, 299] width 1263 height 599
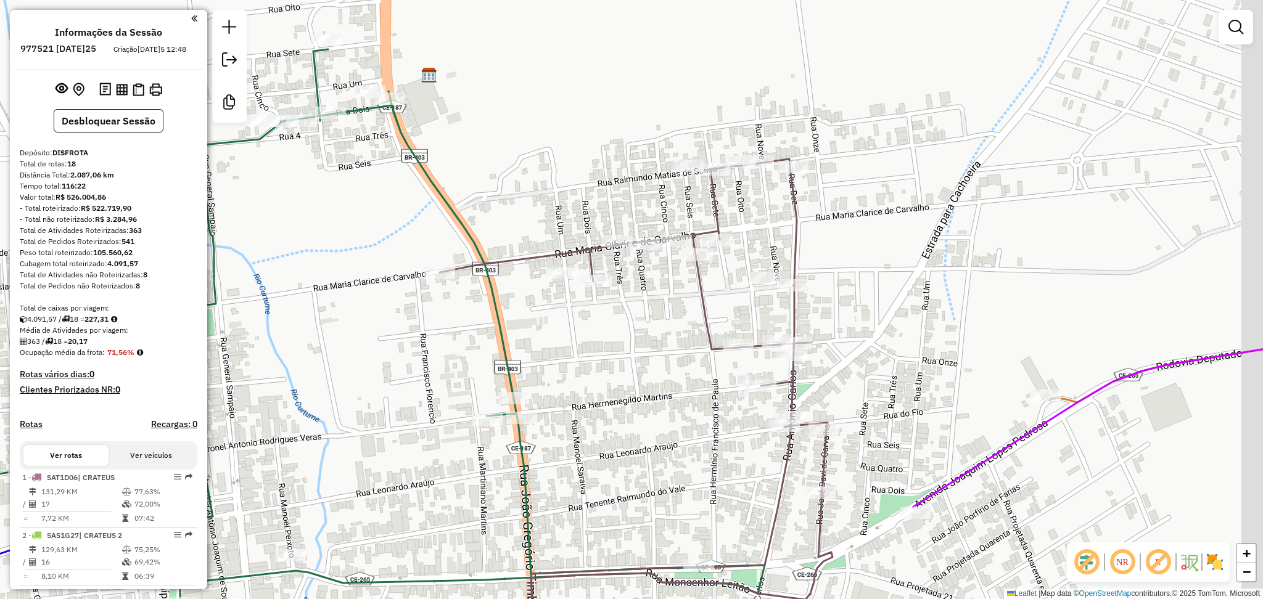
drag, startPoint x: 584, startPoint y: 205, endPoint x: 547, endPoint y: 203, distance: 37.7
click at [547, 203] on div "Janela de atendimento Grade de atendimento Capacidade Transportadoras Veículos …" at bounding box center [631, 299] width 1263 height 599
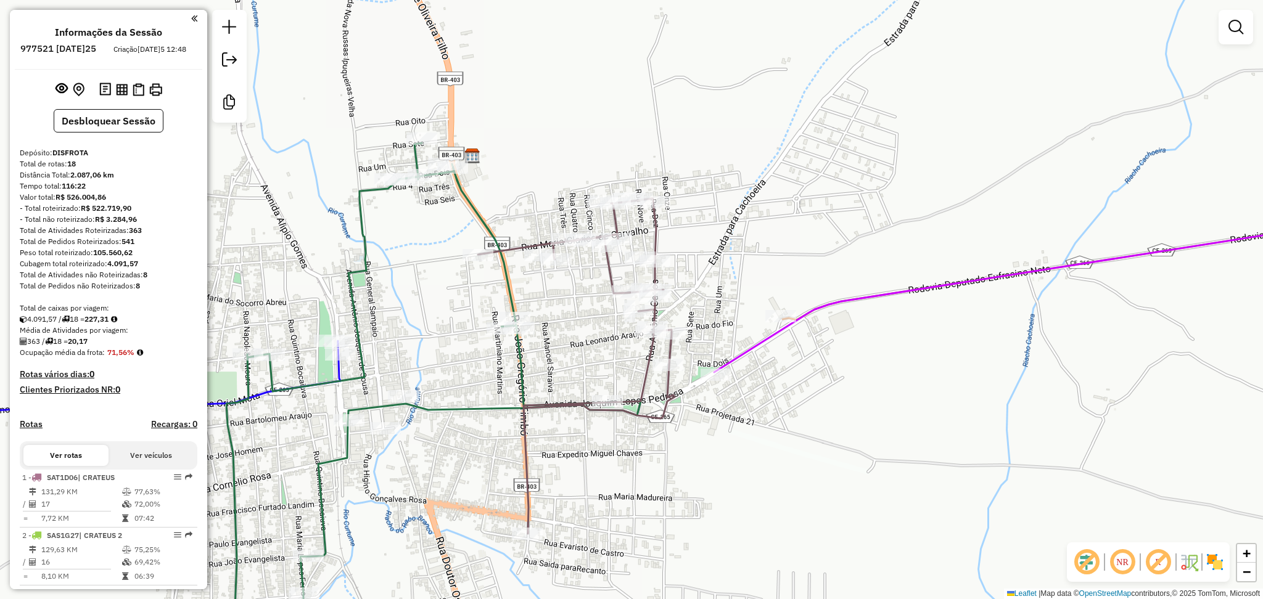
drag, startPoint x: 528, startPoint y: 189, endPoint x: 516, endPoint y: 205, distance: 20.2
click at [516, 205] on div "Janela de atendimento Grade de atendimento Capacidade Transportadoras Veículos …" at bounding box center [631, 299] width 1263 height 599
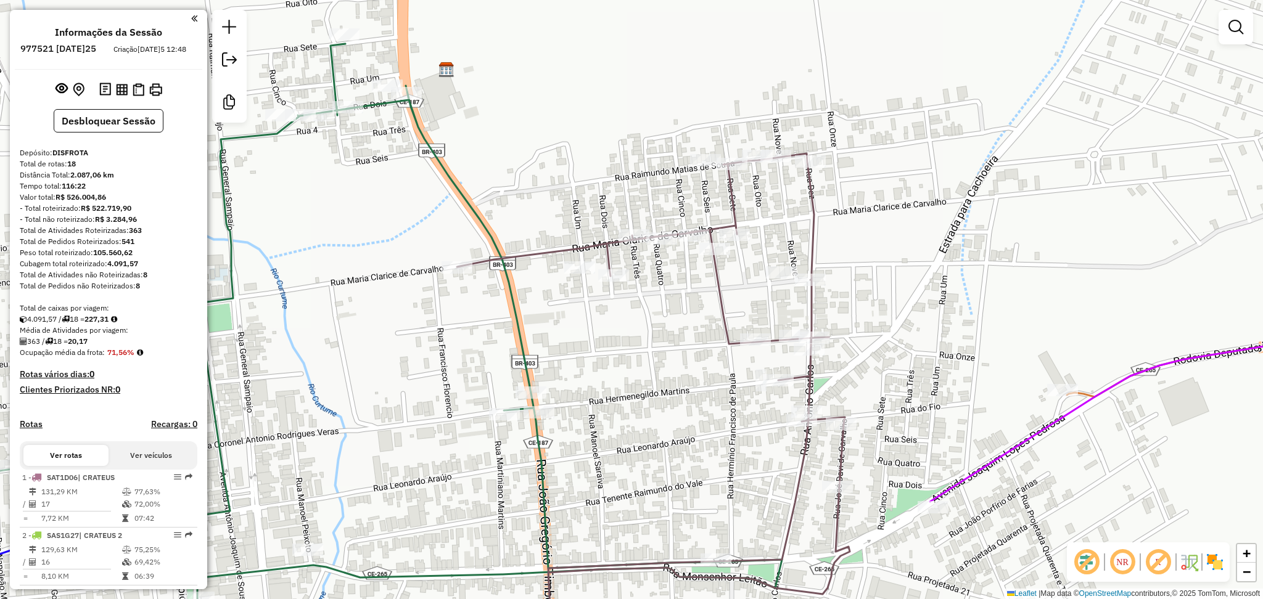
drag, startPoint x: 540, startPoint y: 201, endPoint x: 506, endPoint y: 213, distance: 36.1
click at [507, 213] on div "Janela de atendimento Grade de atendimento Capacidade Transportadoras Veículos …" at bounding box center [631, 299] width 1263 height 599
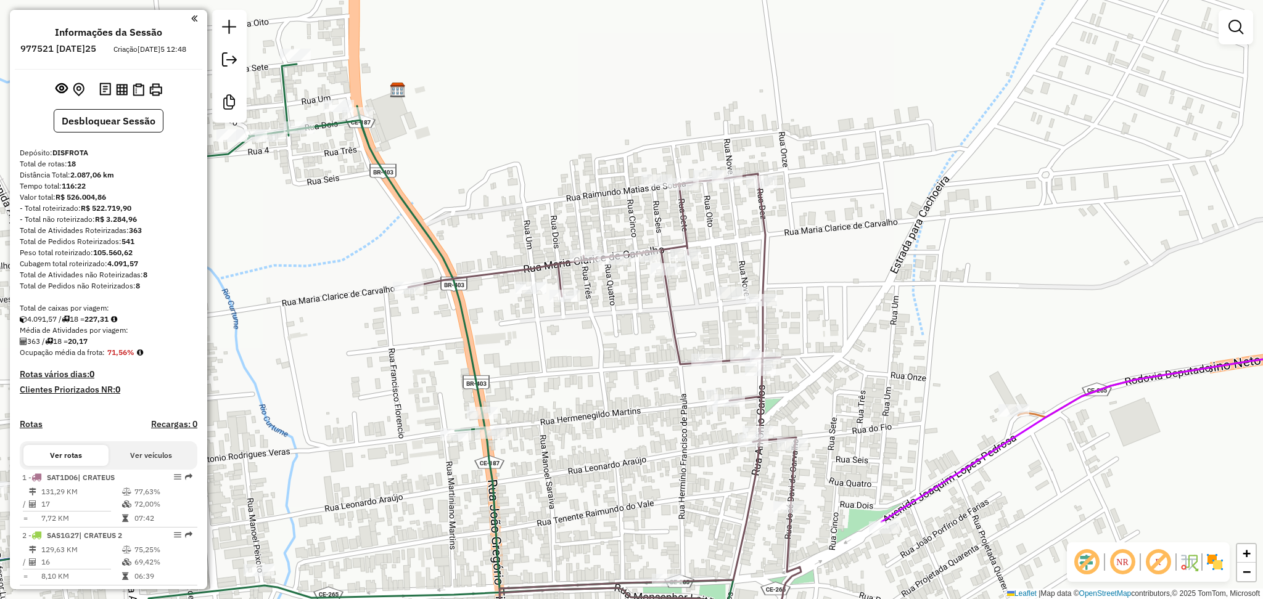
drag, startPoint x: 540, startPoint y: 198, endPoint x: 514, endPoint y: 202, distance: 26.8
click at [514, 202] on div "Janela de atendimento Grade de atendimento Capacidade Transportadoras Veículos …" at bounding box center [631, 299] width 1263 height 599
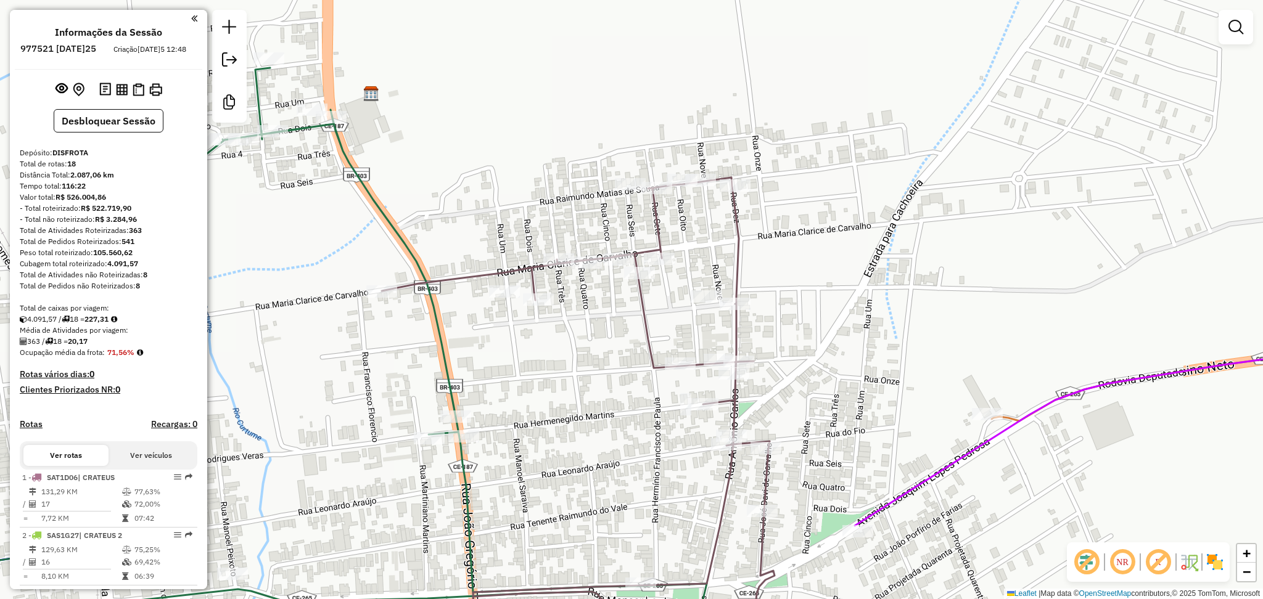
drag, startPoint x: 509, startPoint y: 258, endPoint x: 453, endPoint y: 244, distance: 58.3
click at [453, 244] on div "Janela de atendimento Grade de atendimento Capacidade Transportadoras Veículos …" at bounding box center [631, 299] width 1263 height 599
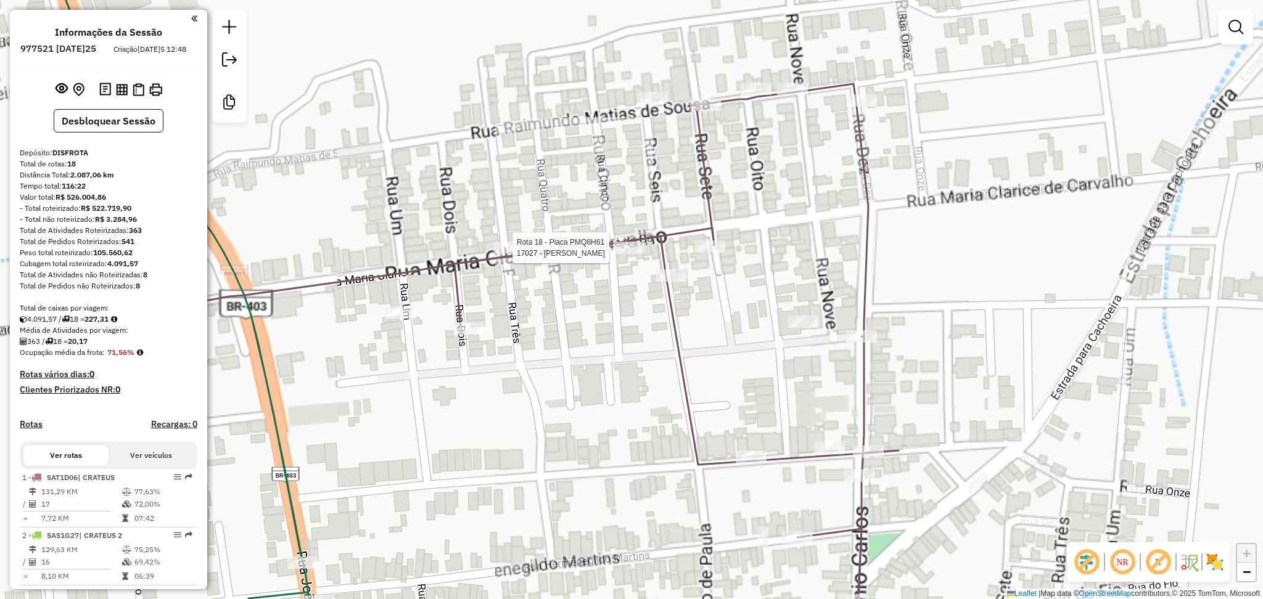
select select "**********"
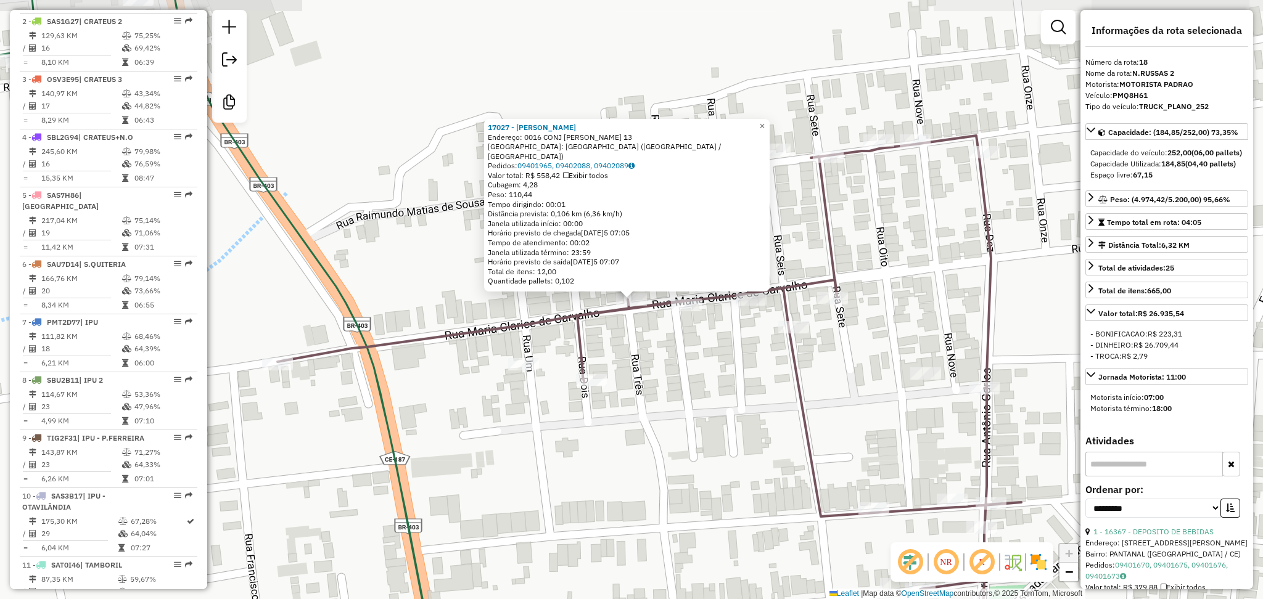
scroll to position [1160, 0]
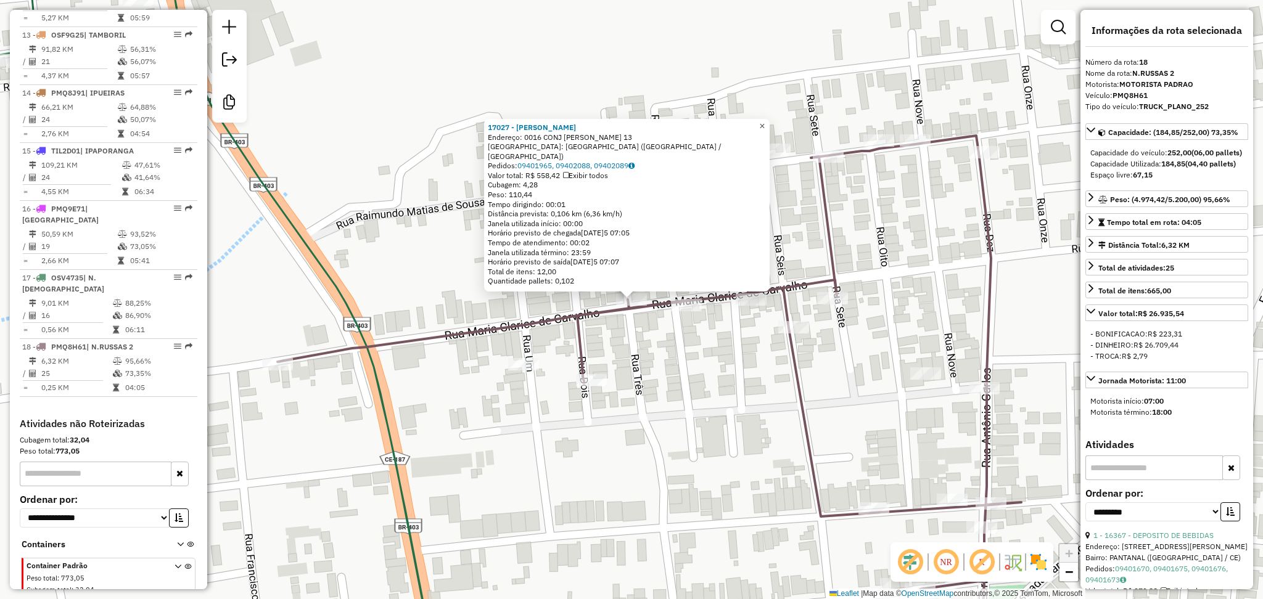
click at [764, 131] on span "×" at bounding box center [762, 126] width 6 height 10
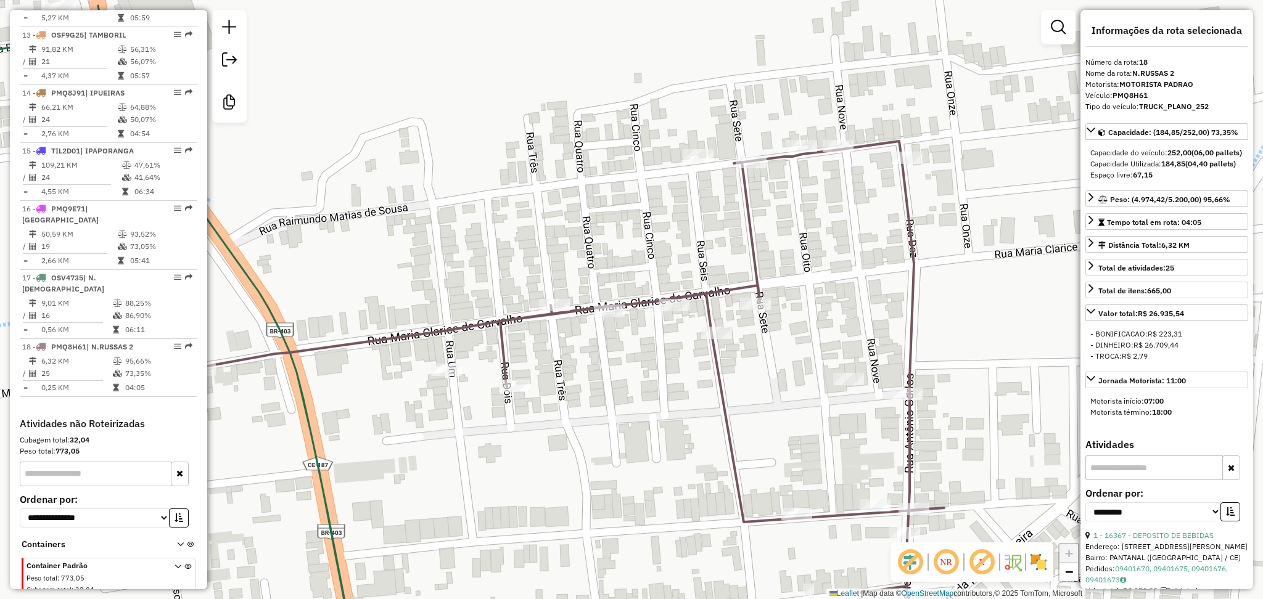
drag, startPoint x: 702, startPoint y: 260, endPoint x: 615, endPoint y: 261, distance: 86.3
click at [615, 261] on div "Janela de atendimento Grade de atendimento Capacidade Transportadoras Veículos …" at bounding box center [631, 299] width 1263 height 599
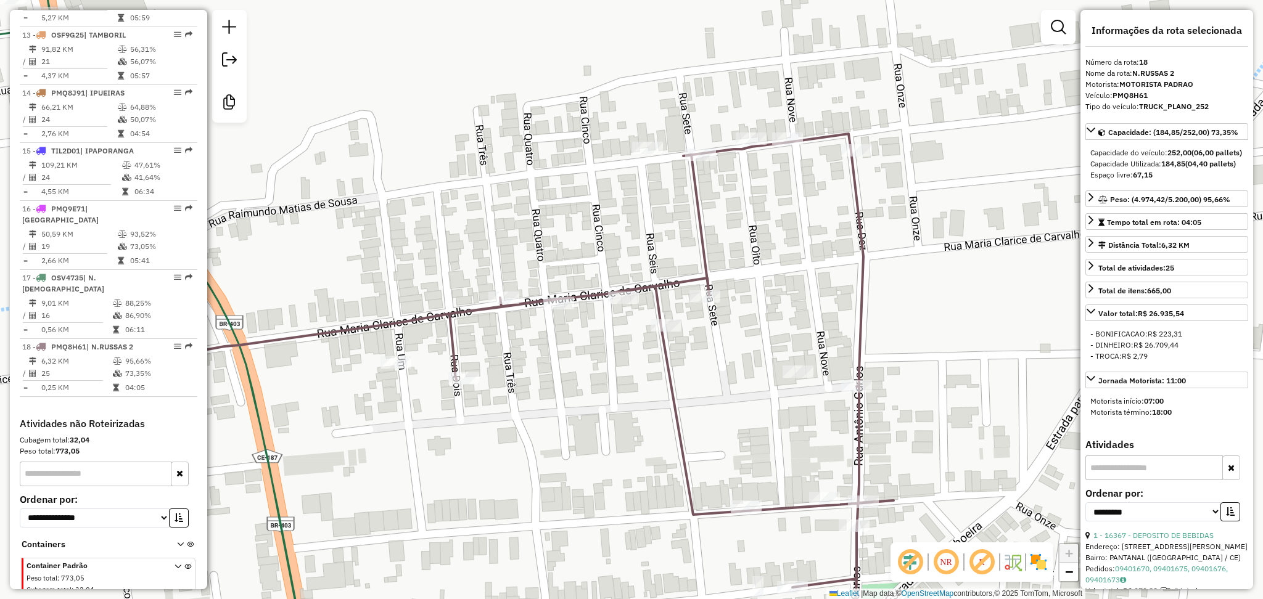
drag, startPoint x: 620, startPoint y: 236, endPoint x: 578, endPoint y: 232, distance: 41.5
click at [578, 232] on div "Janela de atendimento Grade de atendimento Capacidade Transportadoras Veículos …" at bounding box center [631, 299] width 1263 height 599
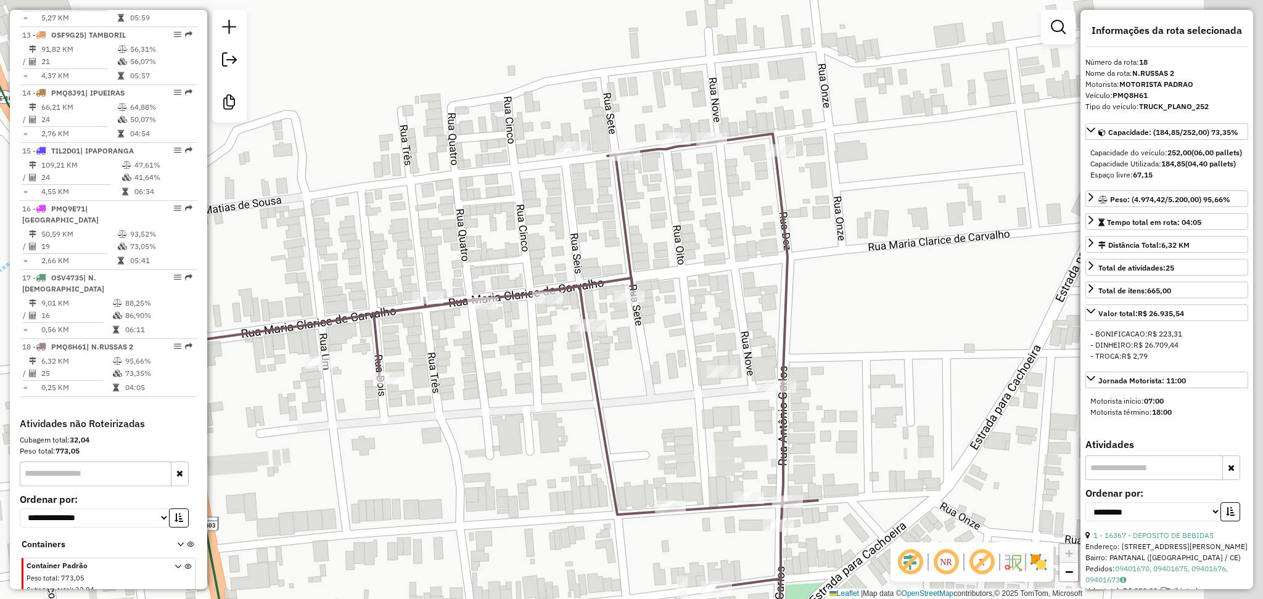
drag, startPoint x: 642, startPoint y: 241, endPoint x: 551, endPoint y: 240, distance: 91.9
click at [551, 240] on div "Janela de atendimento Grade de atendimento Capacidade Transportadoras Veículos …" at bounding box center [631, 299] width 1263 height 599
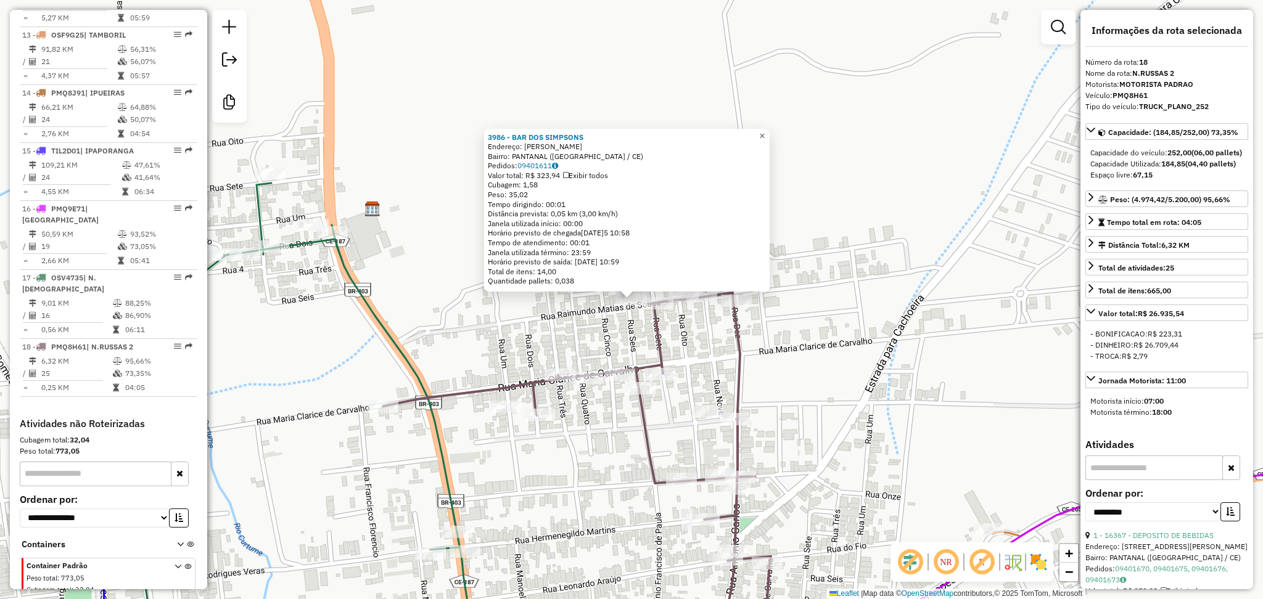
click at [764, 136] on span "×" at bounding box center [762, 136] width 6 height 10
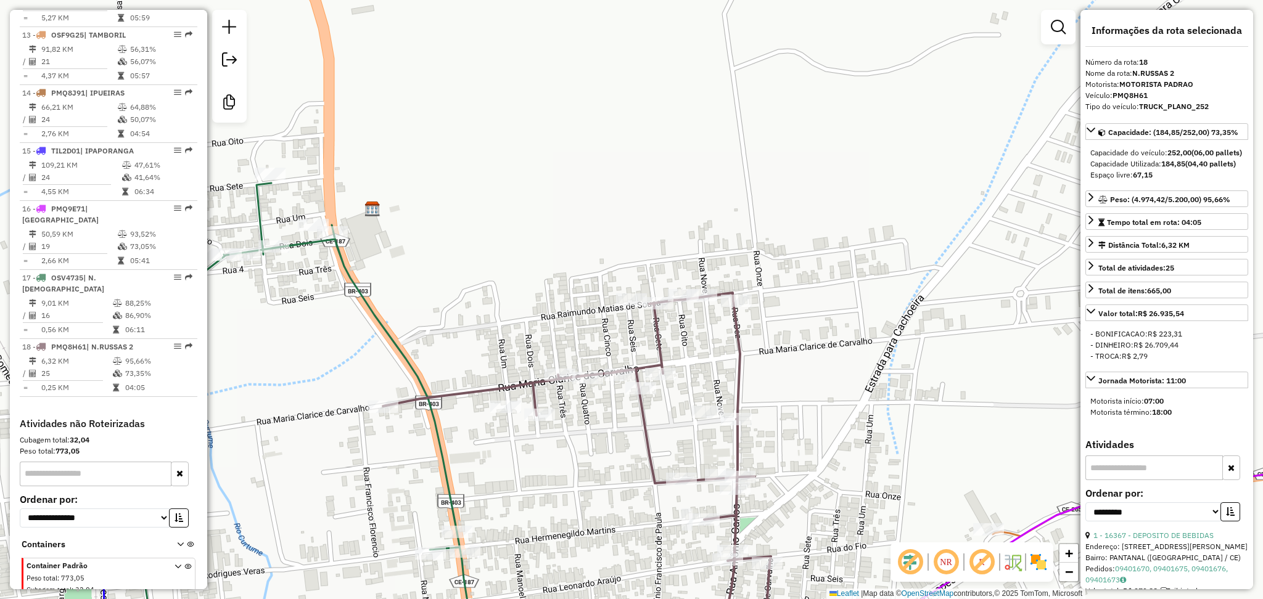
drag, startPoint x: 659, startPoint y: 250, endPoint x: 625, endPoint y: 253, distance: 34.6
click at [625, 253] on div "Janela de atendimento Grade de atendimento Capacidade Transportadoras Veículos …" at bounding box center [631, 299] width 1263 height 599
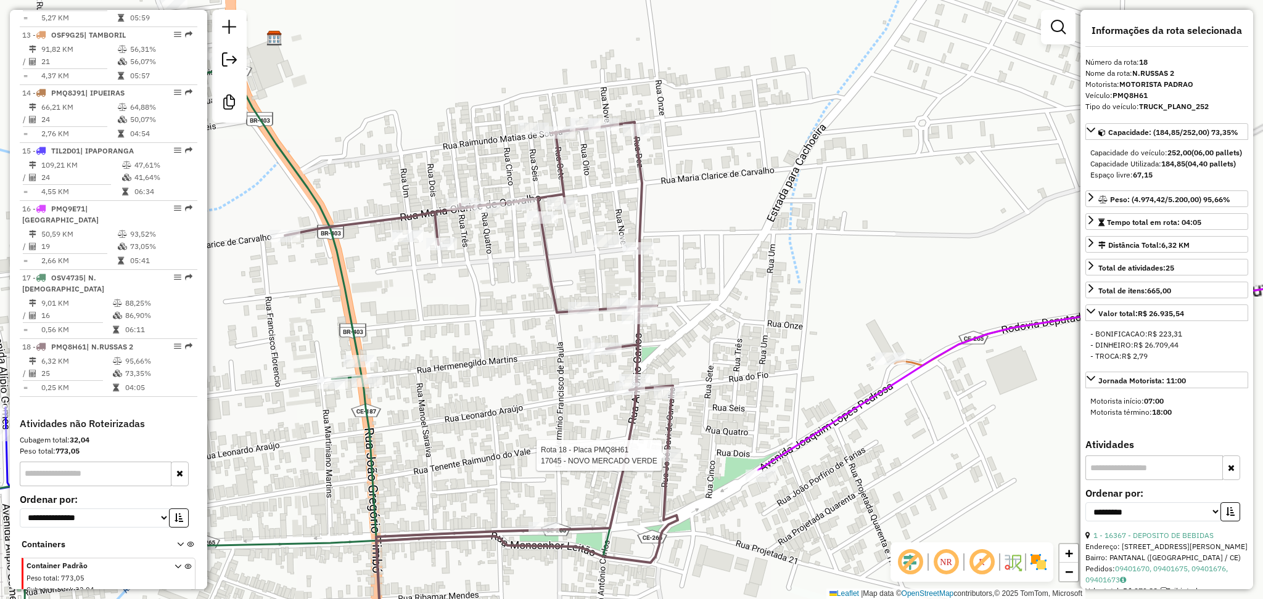
click at [674, 462] on div at bounding box center [665, 455] width 31 height 12
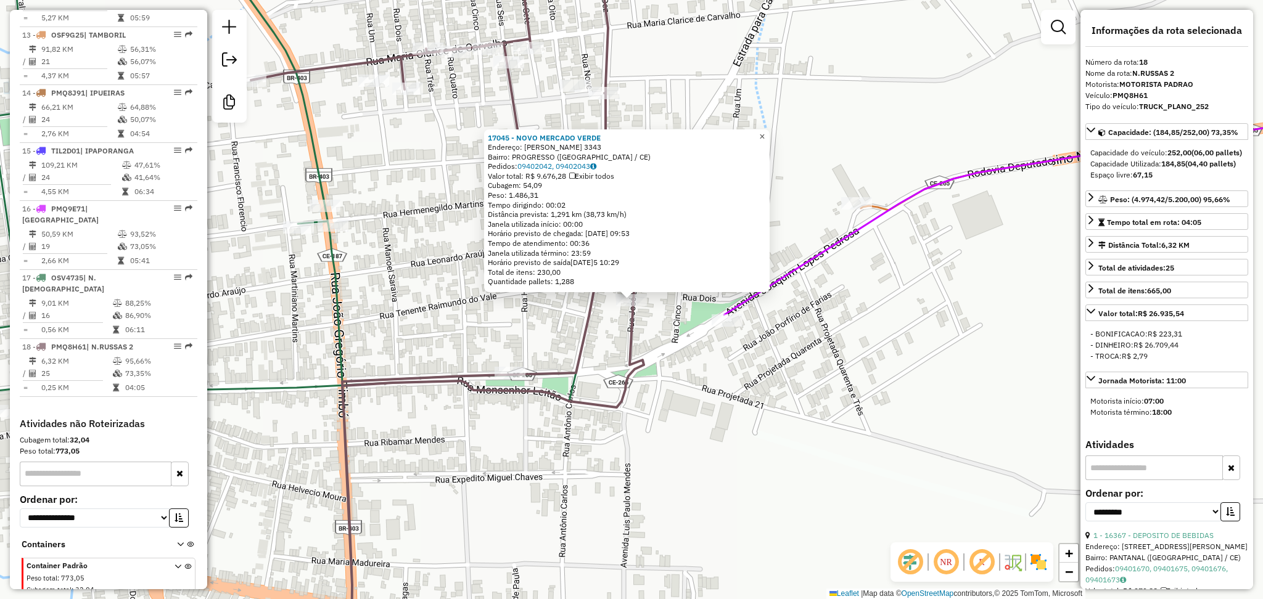
drag, startPoint x: 764, startPoint y: 133, endPoint x: 723, endPoint y: 168, distance: 53.4
click at [763, 133] on link "×" at bounding box center [762, 136] width 15 height 15
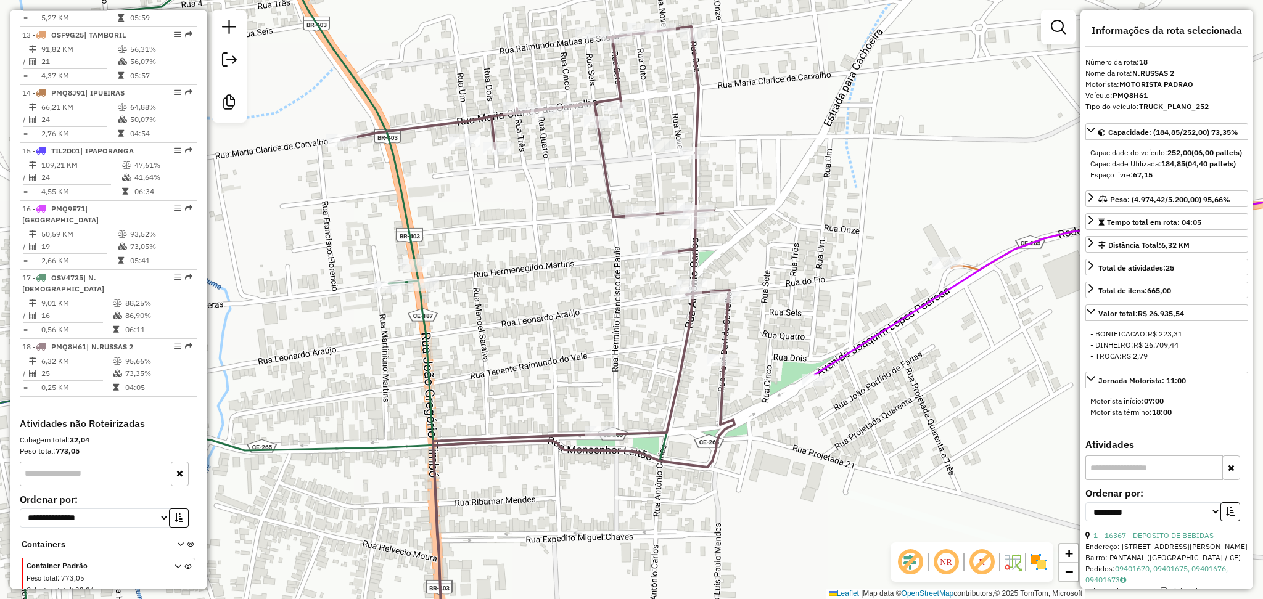
drag, startPoint x: 740, startPoint y: 189, endPoint x: 704, endPoint y: 190, distance: 35.8
click at [704, 190] on div "Janela de atendimento Grade de atendimento Capacidade Transportadoras Veículos …" at bounding box center [631, 299] width 1263 height 599
